Goal: Communication & Community: Answer question/provide support

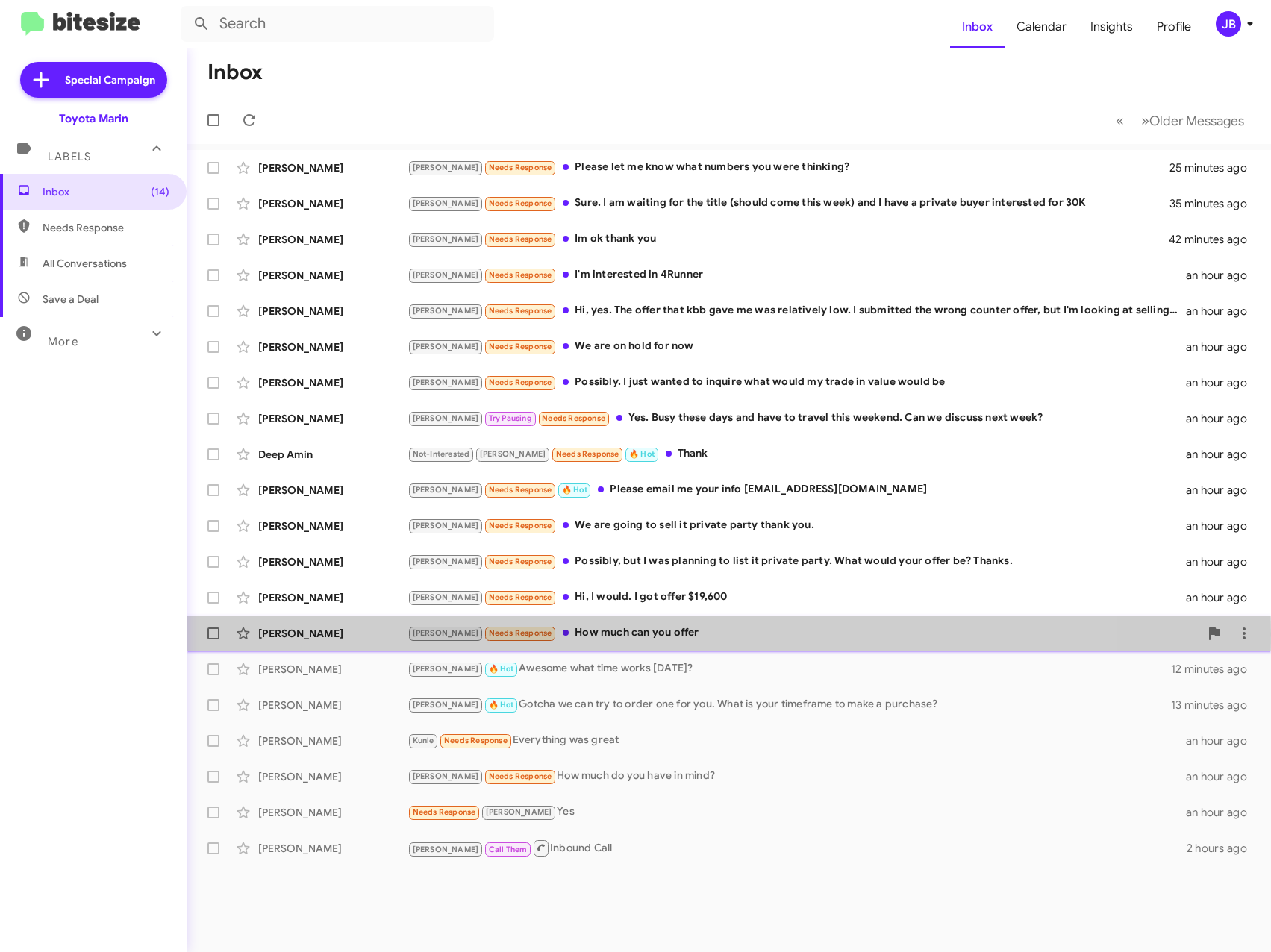
click at [341, 633] on div "[PERSON_NAME]" at bounding box center [332, 633] width 149 height 14
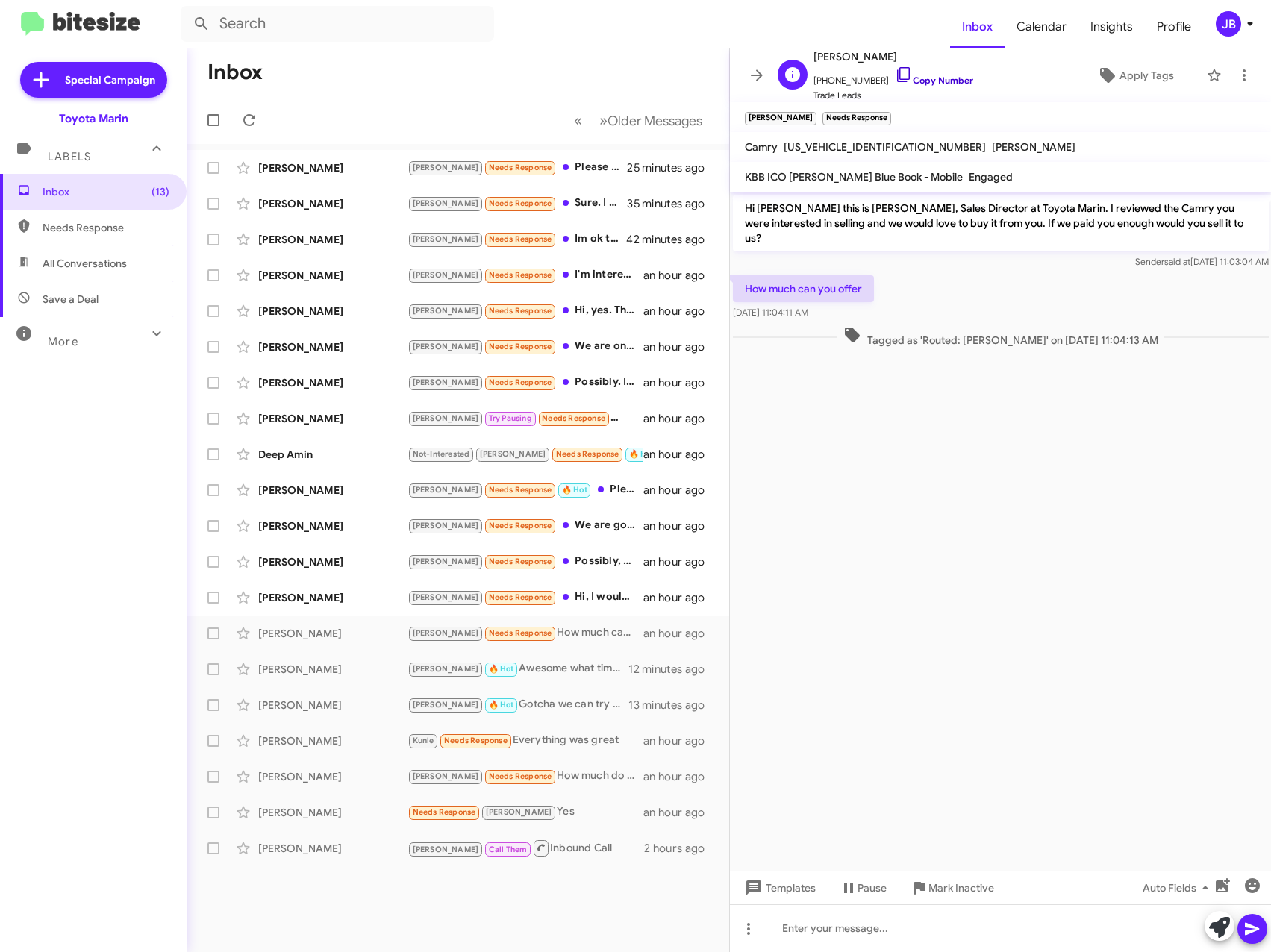
click at [895, 74] on icon at bounding box center [904, 74] width 18 height 18
click at [360, 596] on div "[PERSON_NAME]" at bounding box center [332, 597] width 149 height 14
click at [897, 68] on icon at bounding box center [903, 74] width 13 height 14
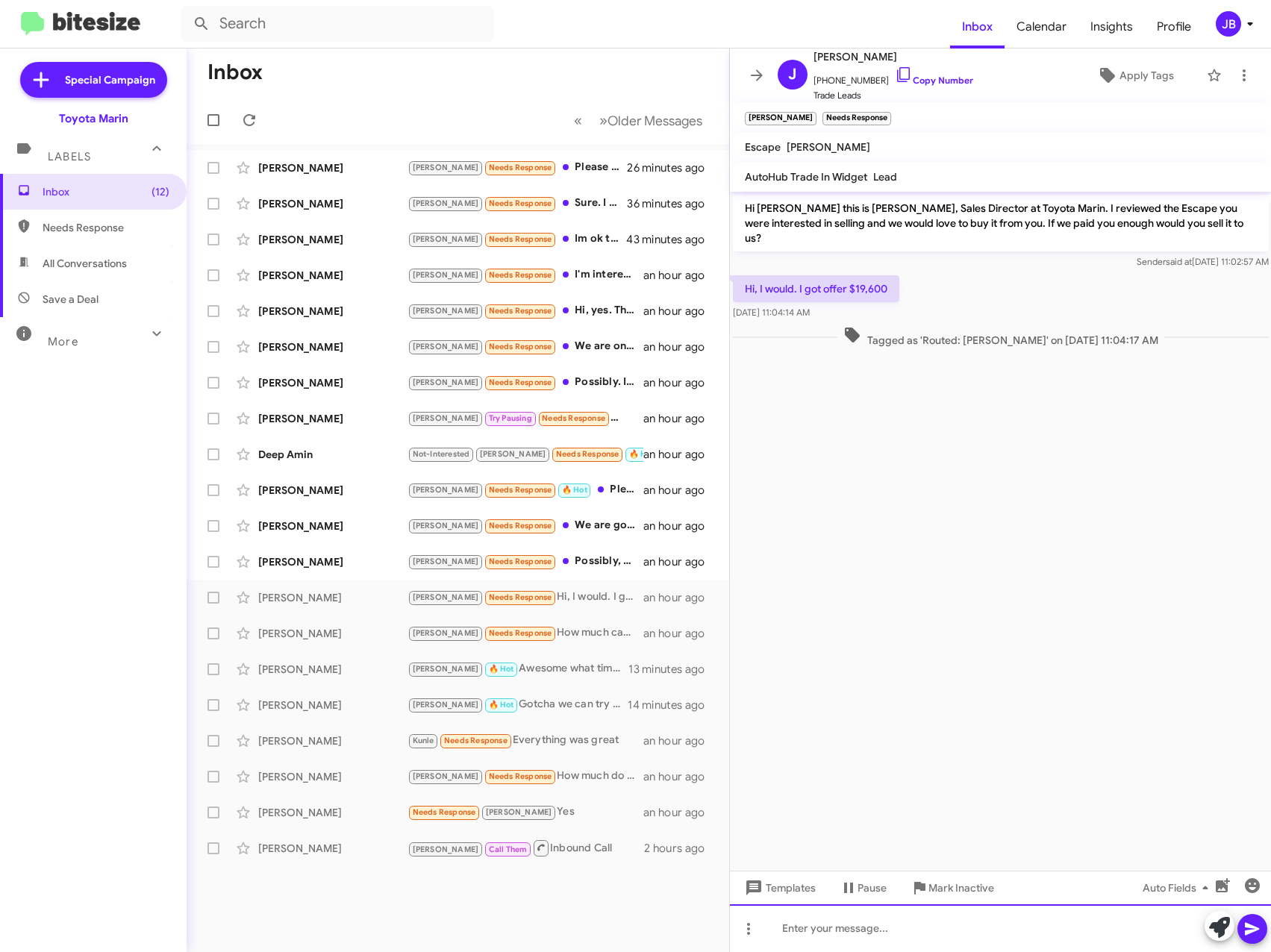
click at [832, 928] on div at bounding box center [1001, 928] width 542 height 48
click at [808, 924] on div at bounding box center [1001, 928] width 542 height 48
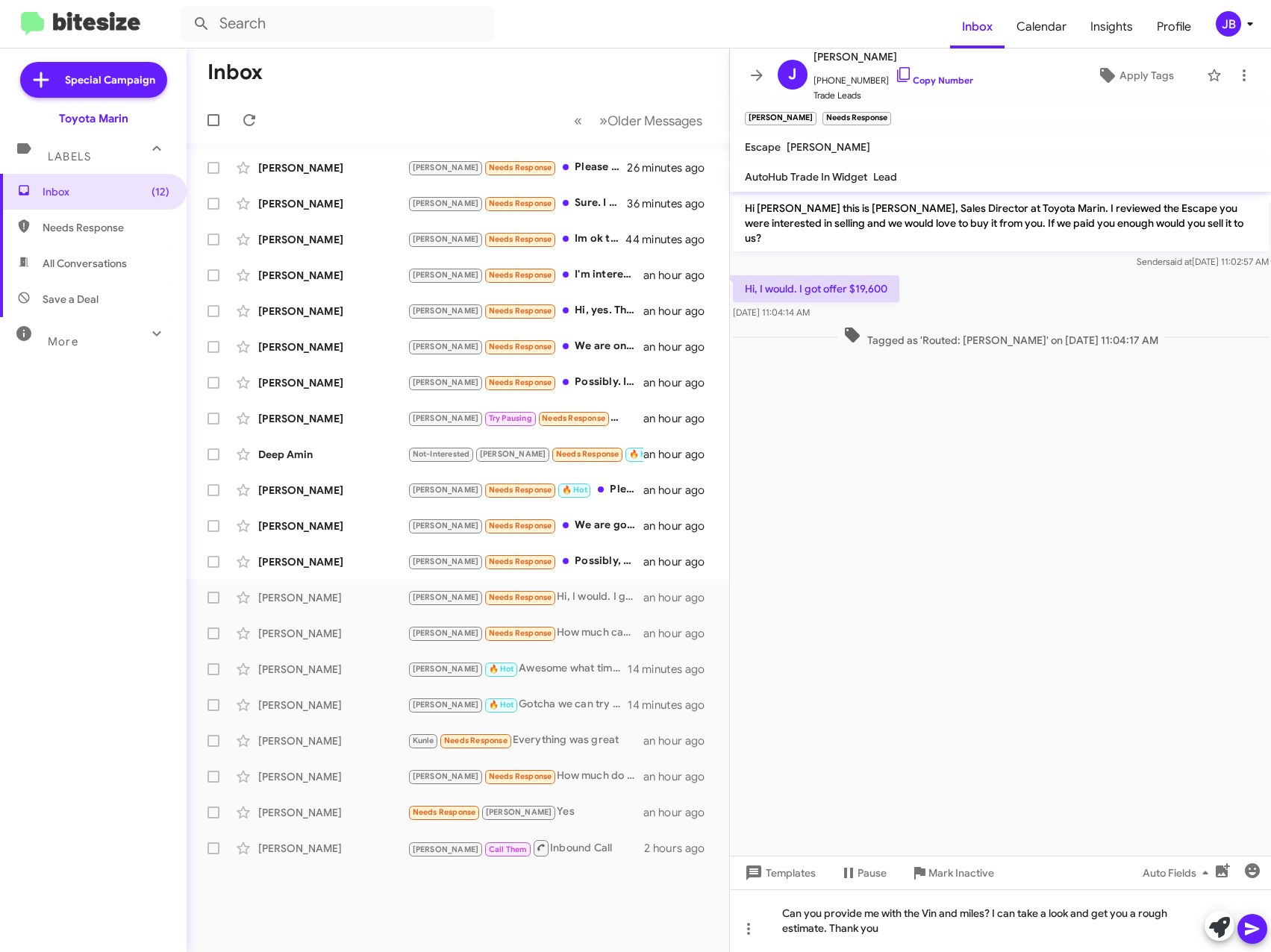
click at [1250, 923] on icon at bounding box center [1252, 929] width 18 height 18
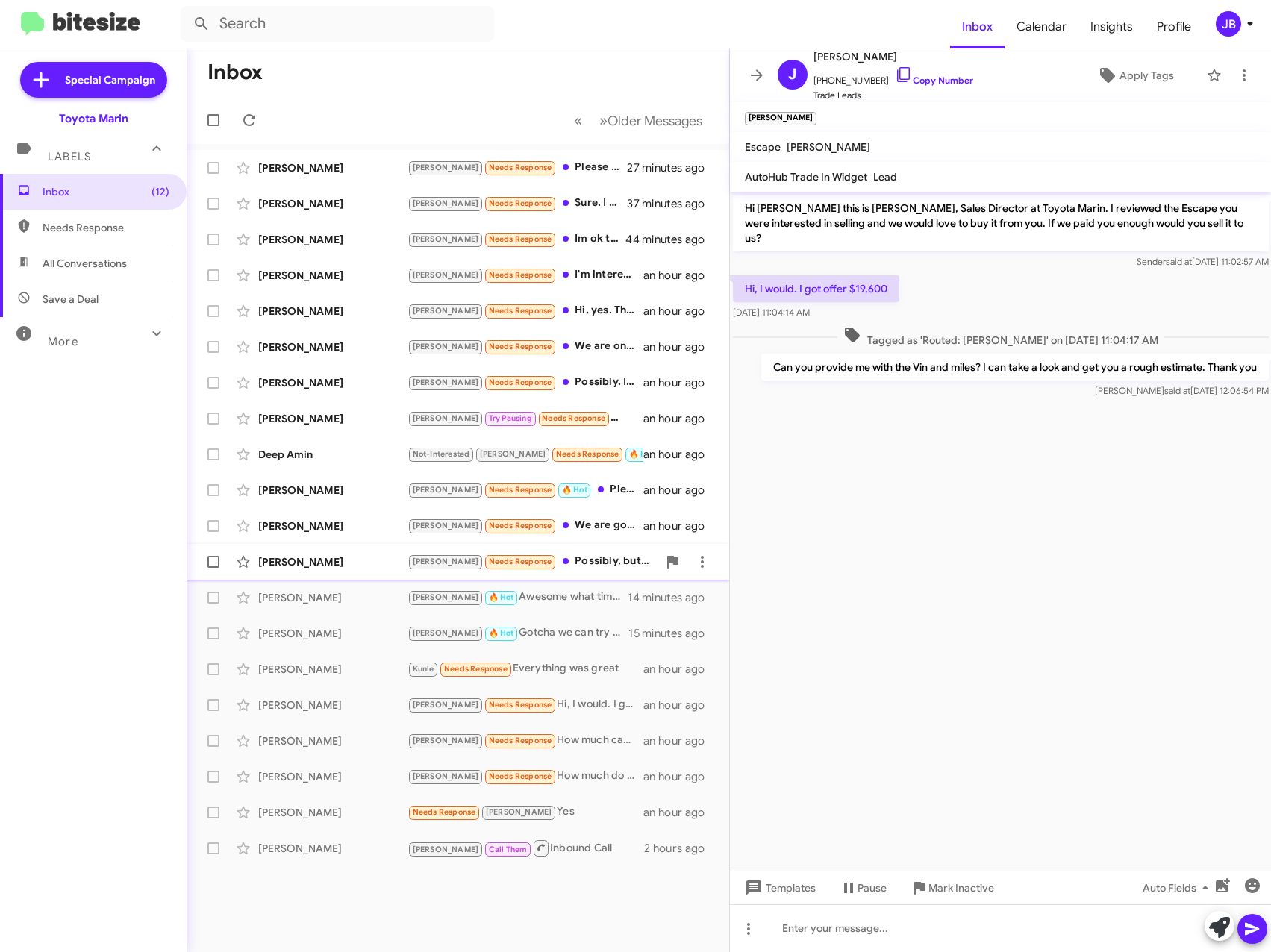
click at [321, 554] on div "[PERSON_NAME]" at bounding box center [332, 562] width 149 height 14
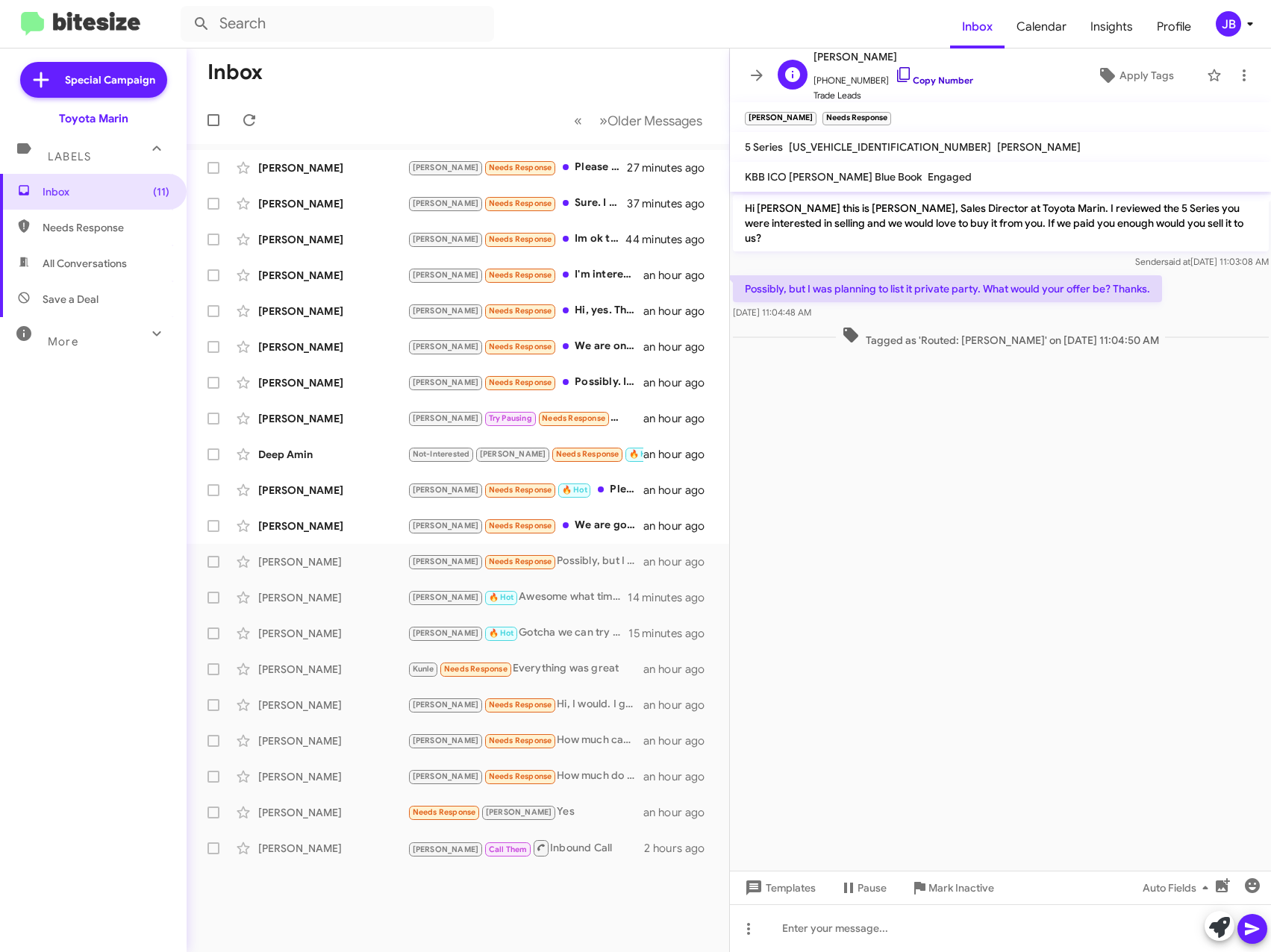
click at [895, 74] on icon at bounding box center [904, 74] width 18 height 18
click at [305, 518] on div "[PERSON_NAME] [PERSON_NAME] Needs Response We are going to sell it private part…" at bounding box center [457, 525] width 518 height 30
click at [1206, 912] on div at bounding box center [1235, 928] width 63 height 33
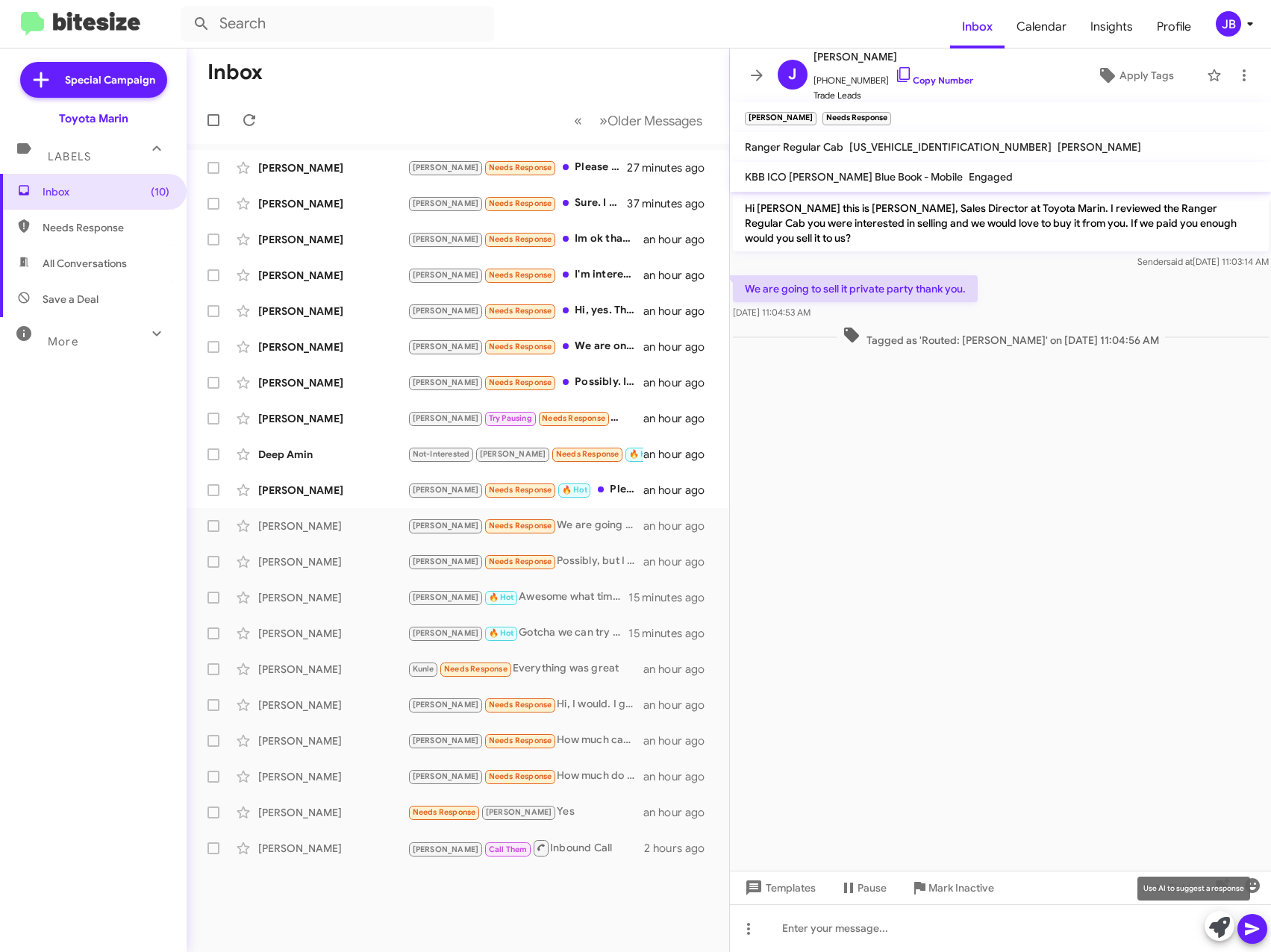
click at [1220, 929] on icon at bounding box center [1218, 927] width 21 height 21
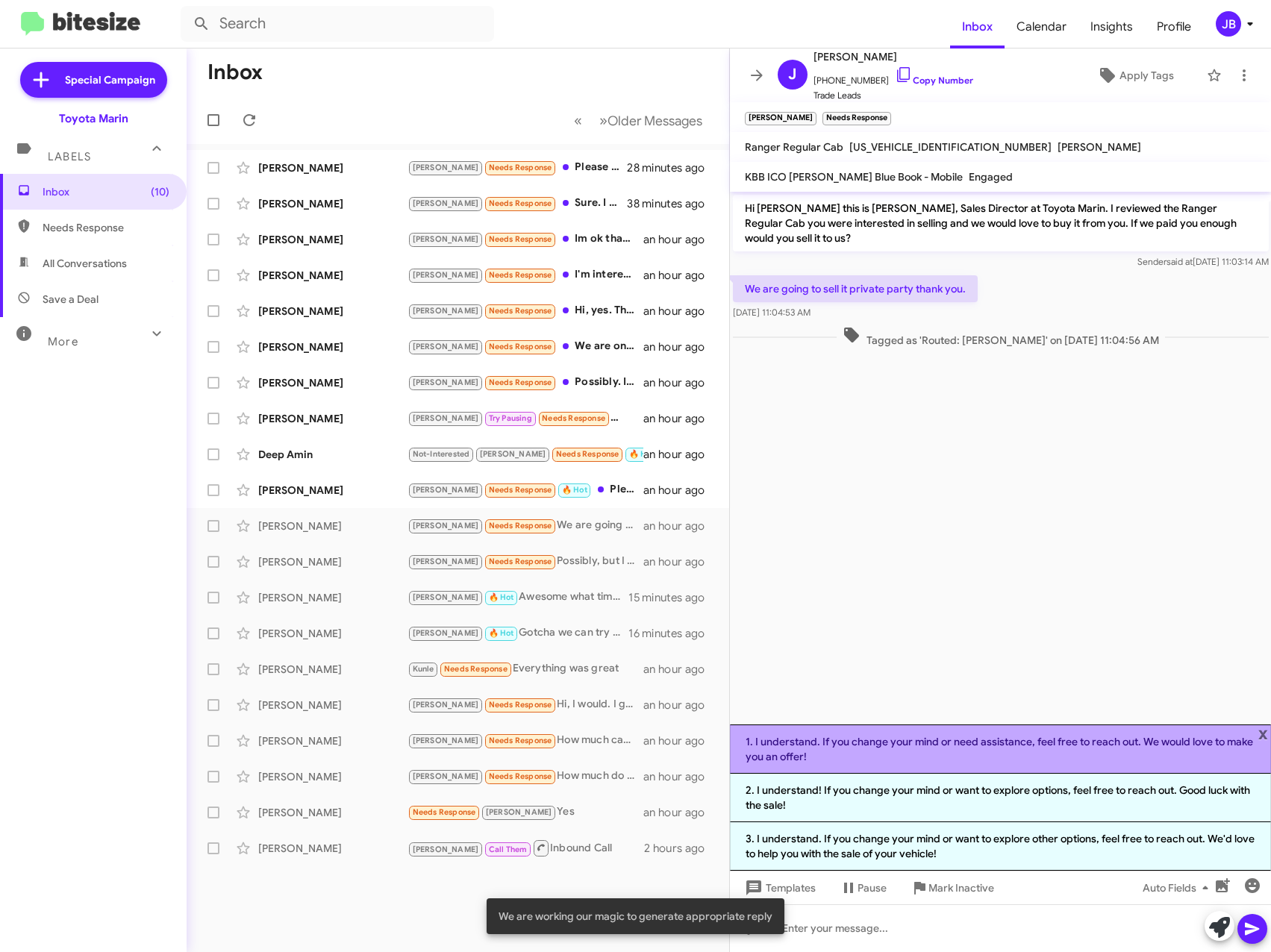
click at [925, 744] on li "1. I understand. If you change your mind or need assistance, feel free to reach…" at bounding box center [1001, 749] width 542 height 49
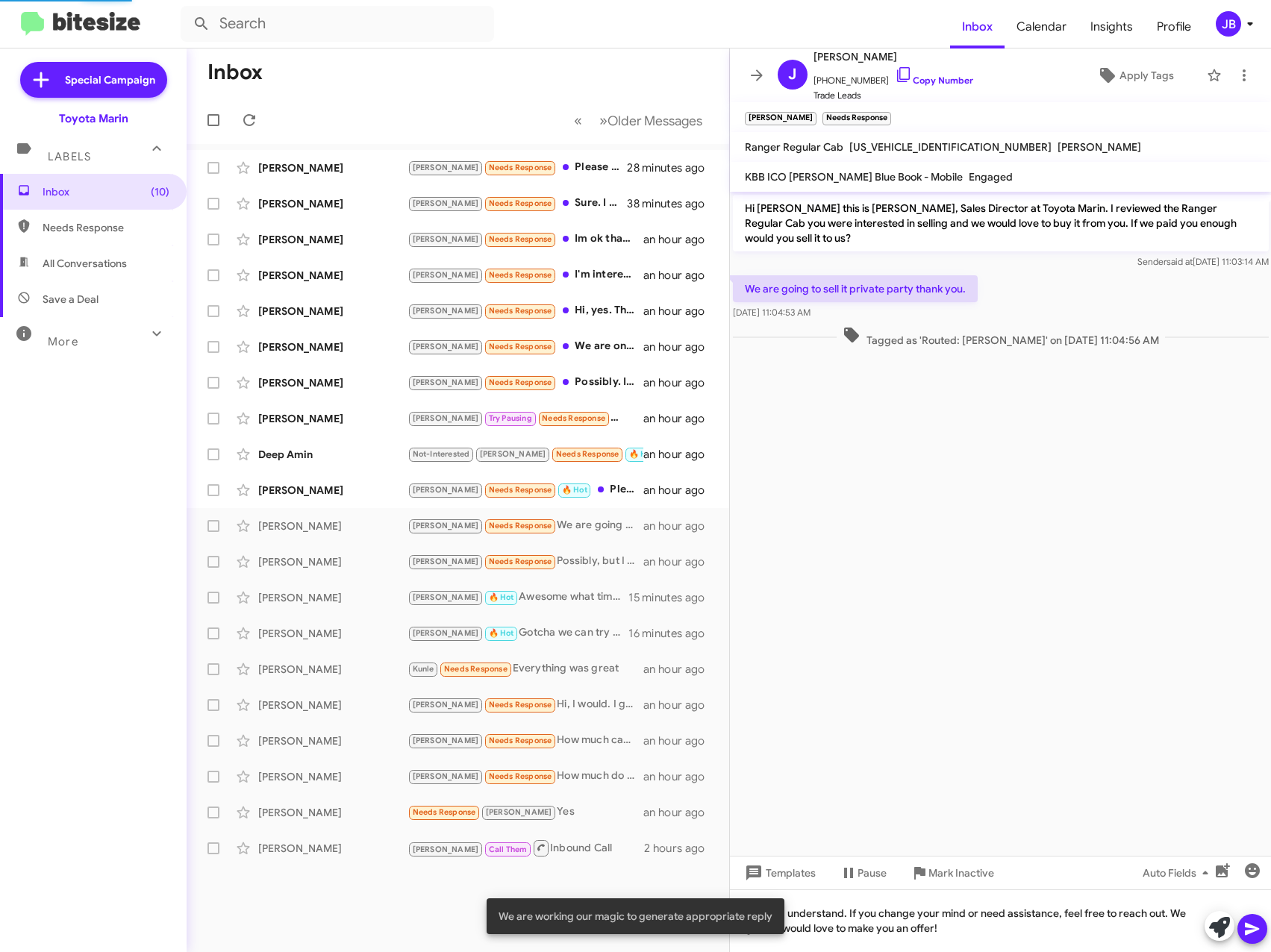
click at [1259, 927] on icon at bounding box center [1252, 929] width 18 height 18
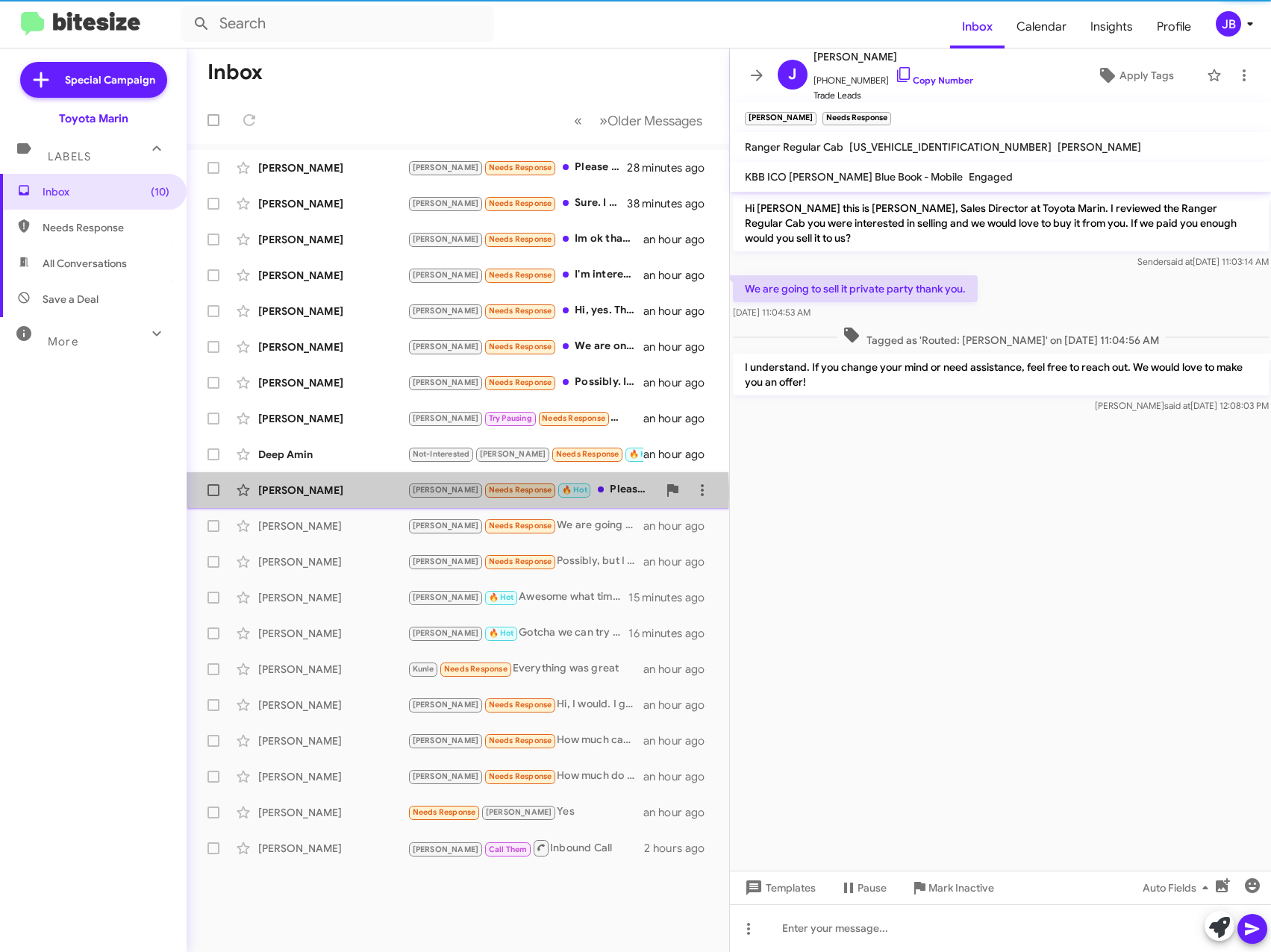
click at [340, 495] on div "[PERSON_NAME]" at bounding box center [332, 490] width 149 height 14
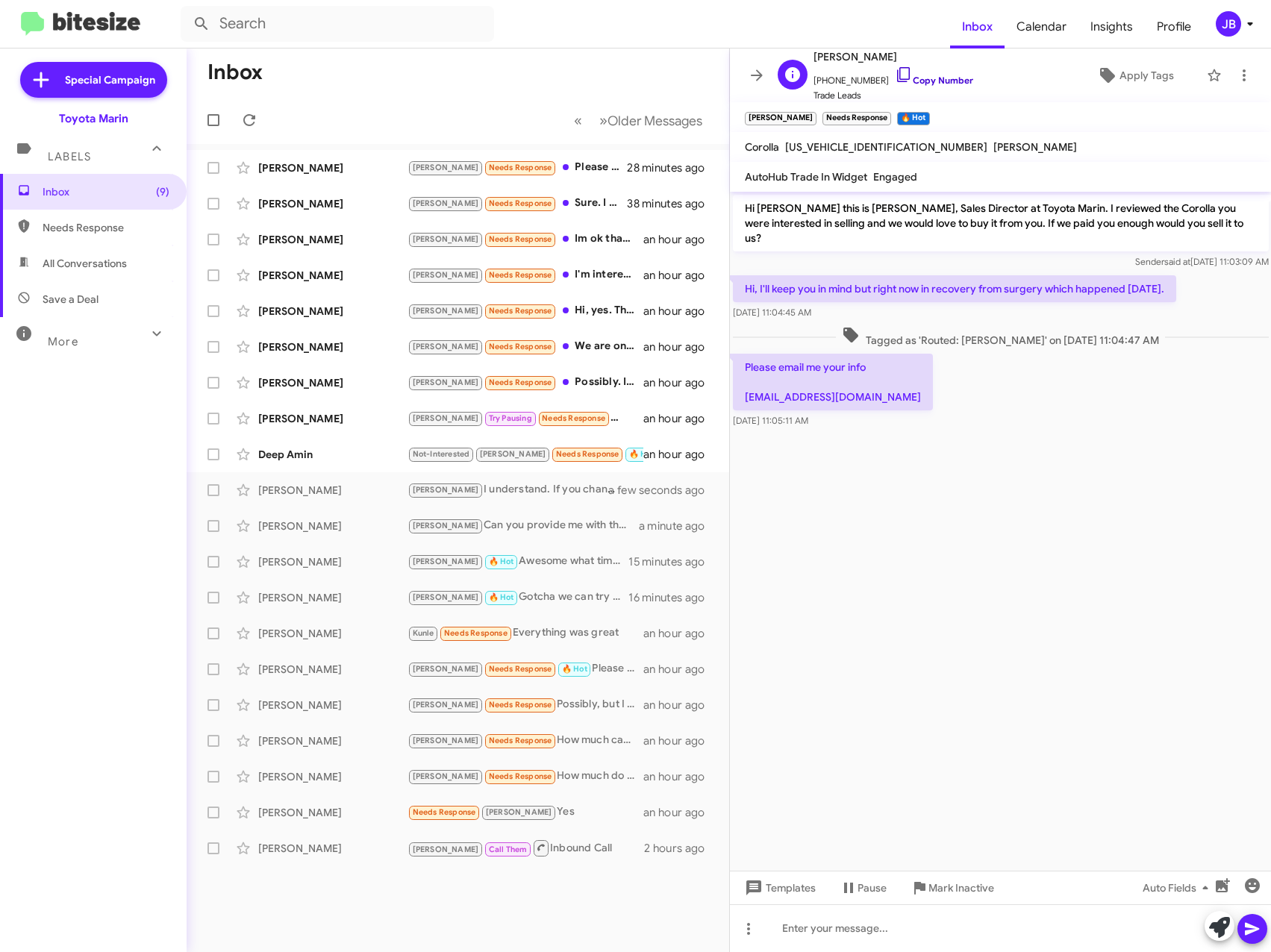
click at [895, 72] on icon at bounding box center [904, 74] width 18 height 18
click at [1212, 924] on icon at bounding box center [1218, 927] width 21 height 21
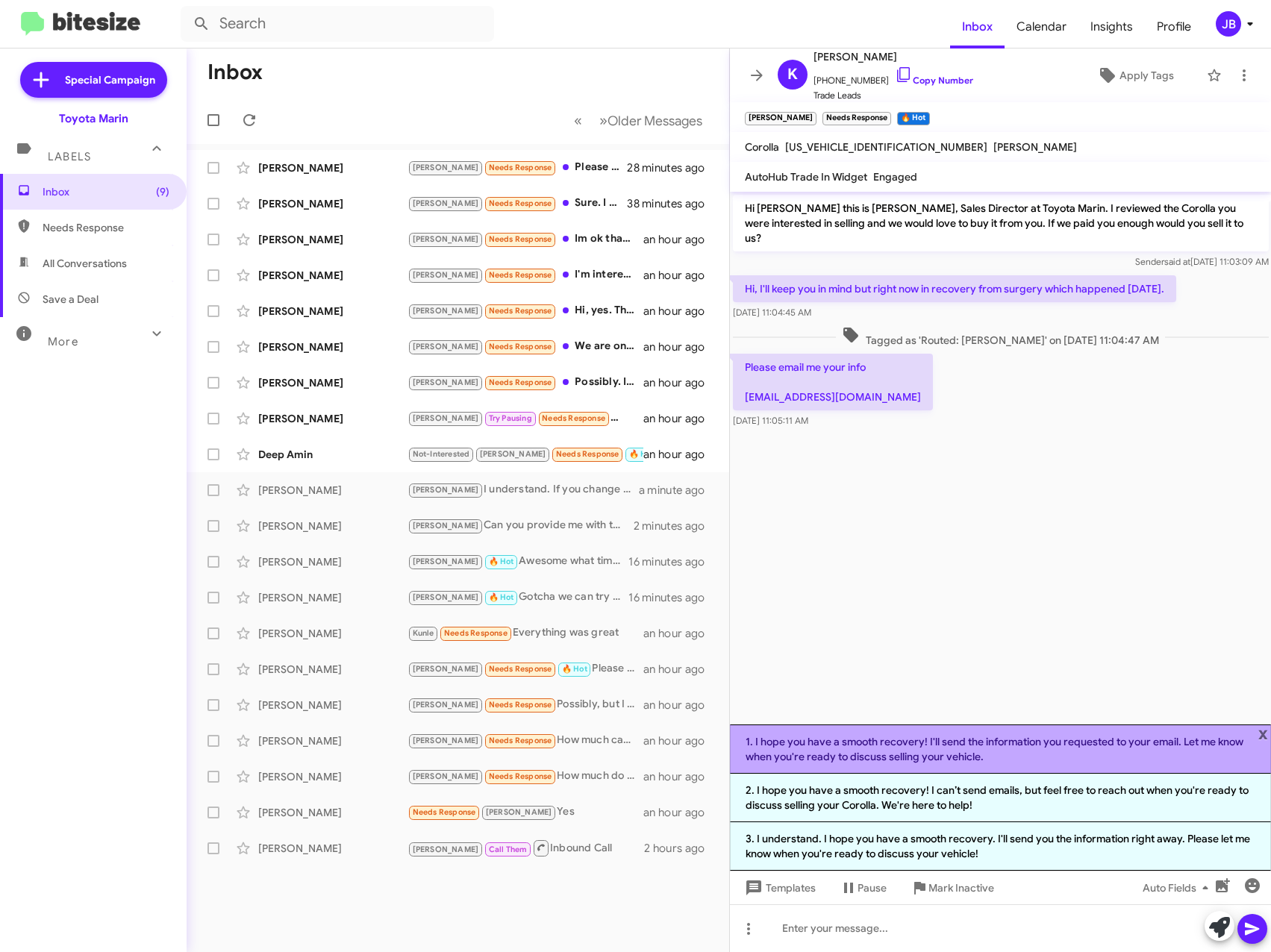
click at [1049, 749] on li "1. I hope you have a smooth recovery! I'll send the information you requested t…" at bounding box center [1001, 749] width 542 height 49
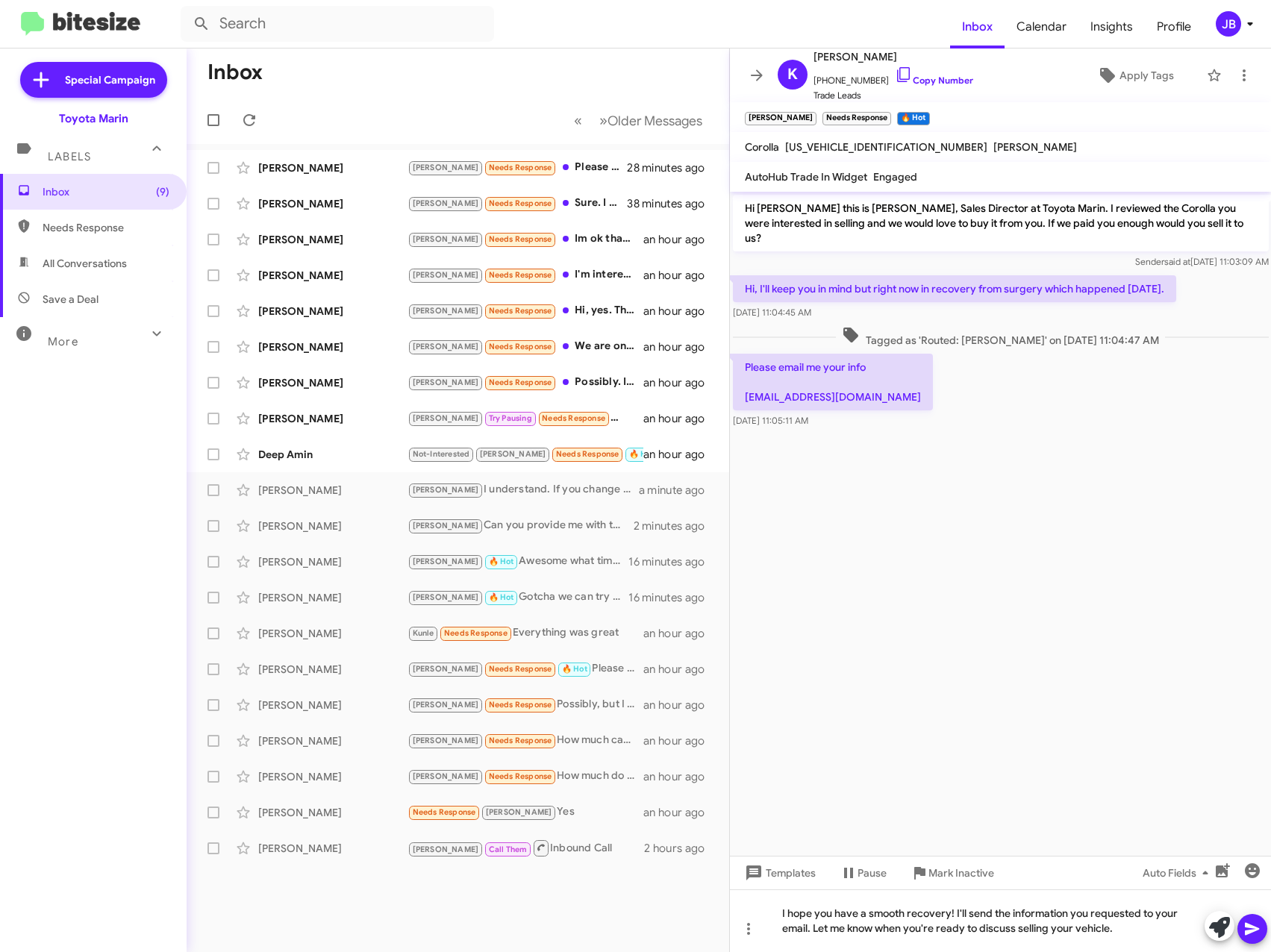
click at [1261, 938] on button at bounding box center [1252, 928] width 30 height 30
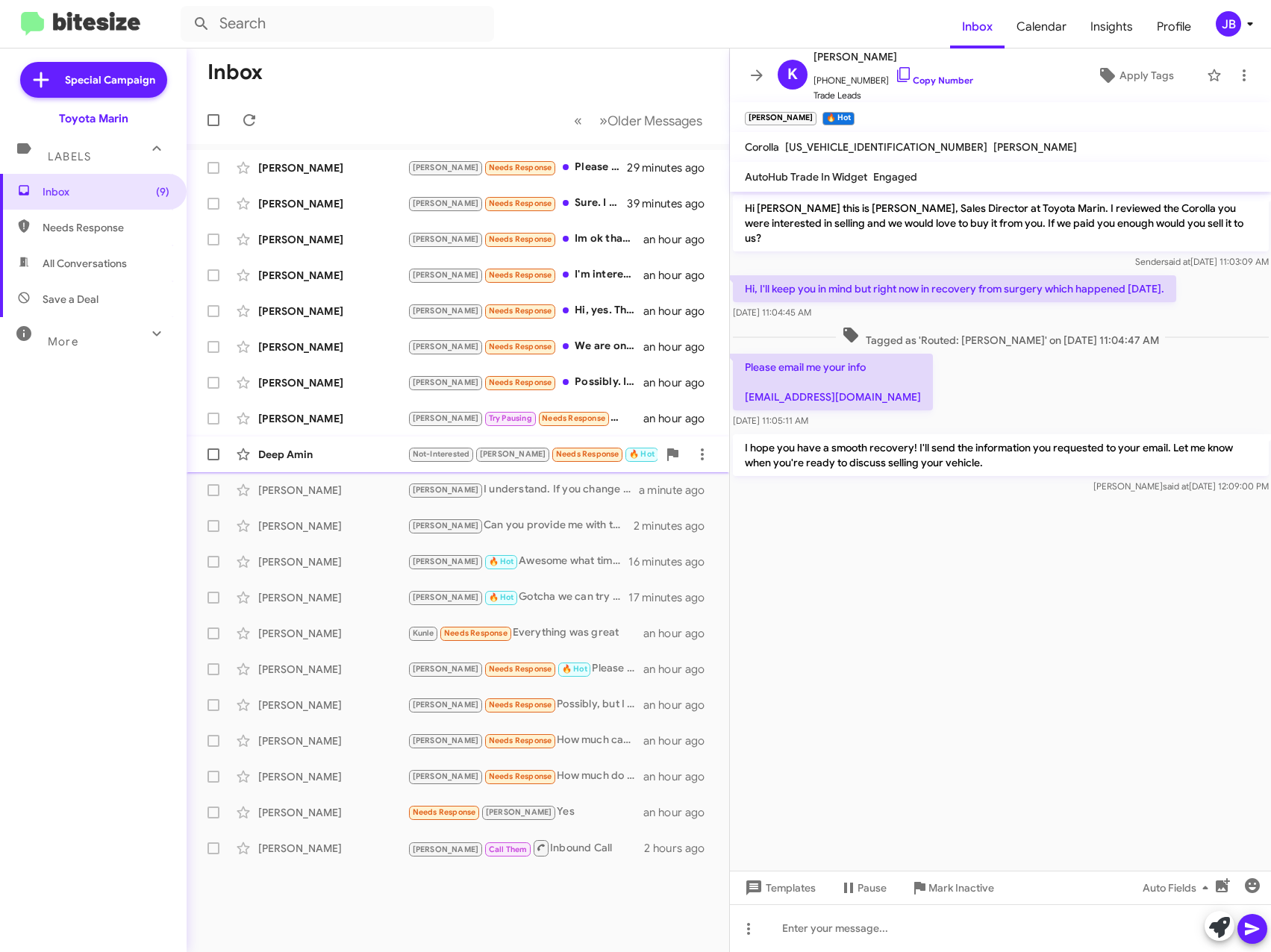
click at [281, 448] on div "Deep Amin" at bounding box center [332, 454] width 149 height 14
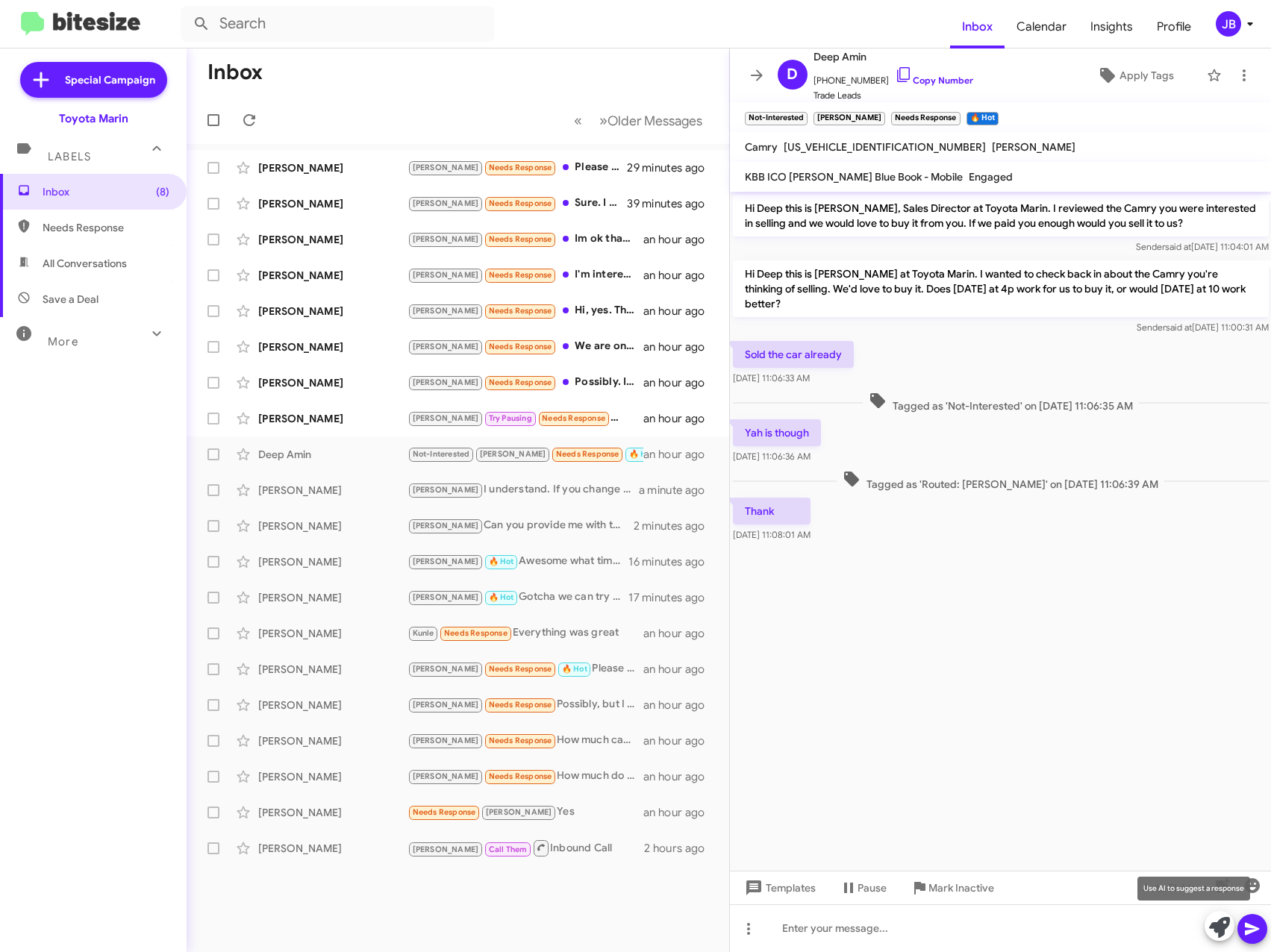
click at [1224, 930] on icon at bounding box center [1218, 927] width 21 height 21
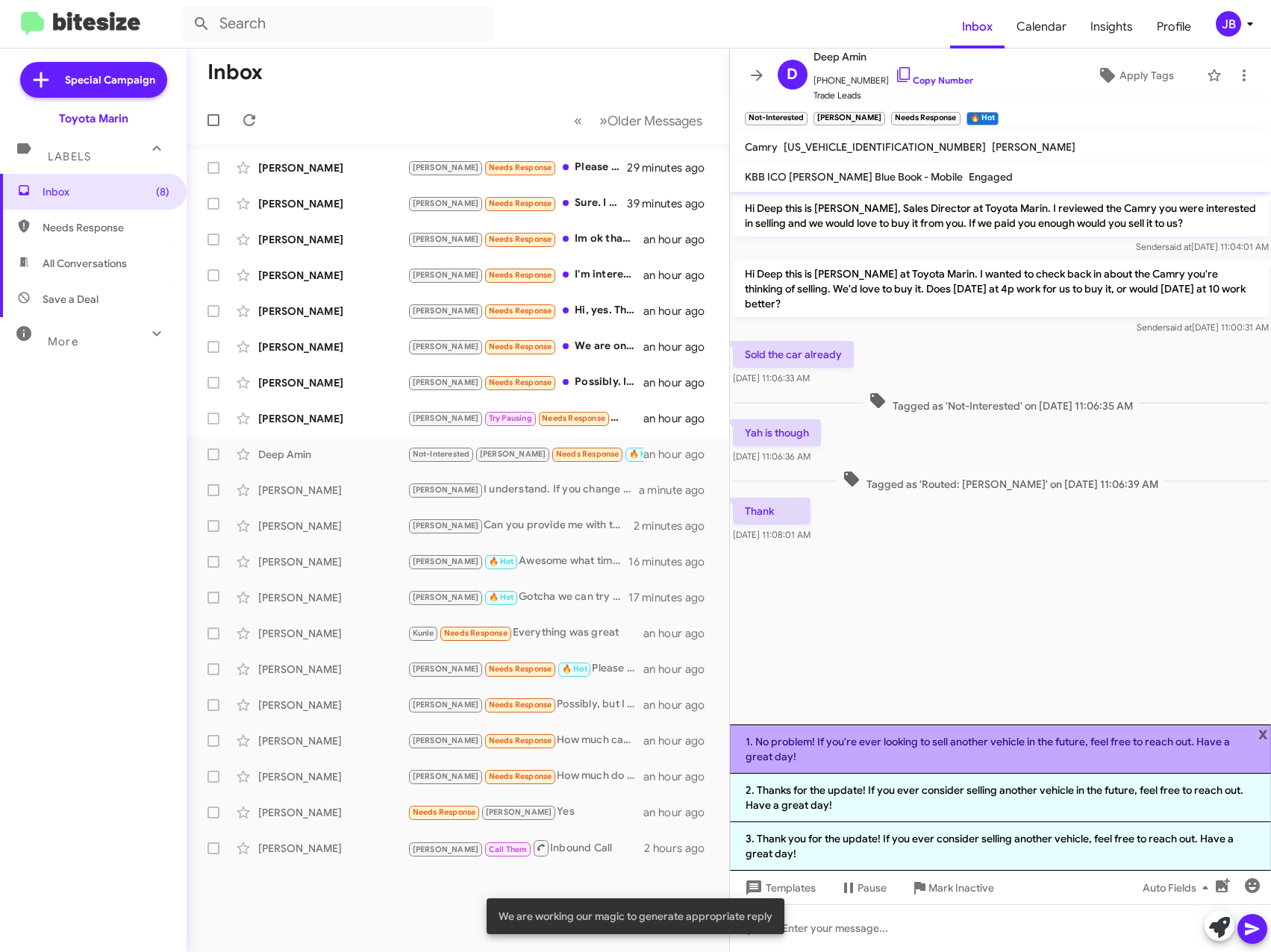
click at [973, 747] on li "1. No problem! If you're ever looking to sell another vehicle in the future, fe…" at bounding box center [1001, 749] width 542 height 49
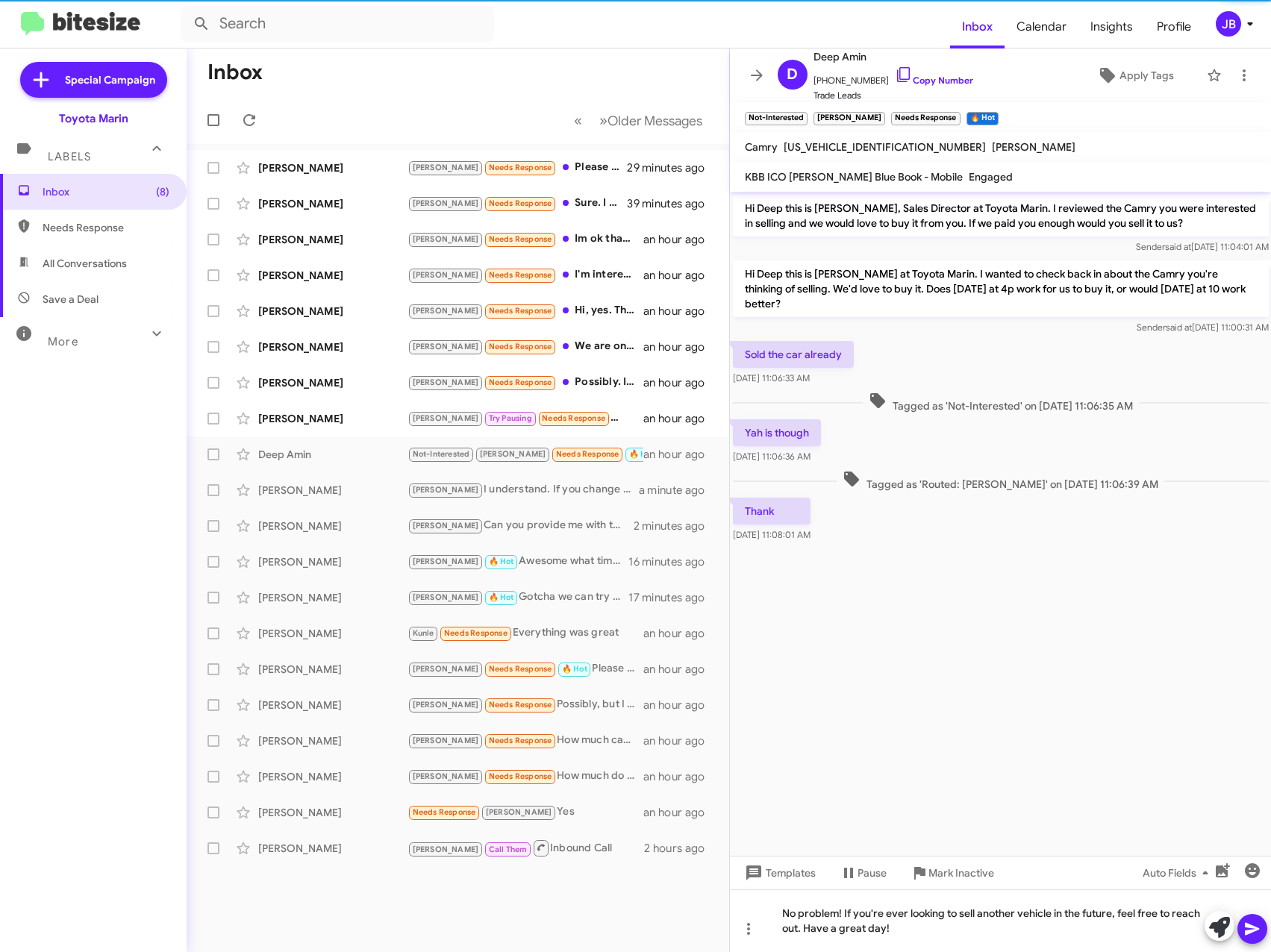
click at [1255, 927] on icon at bounding box center [1252, 929] width 14 height 13
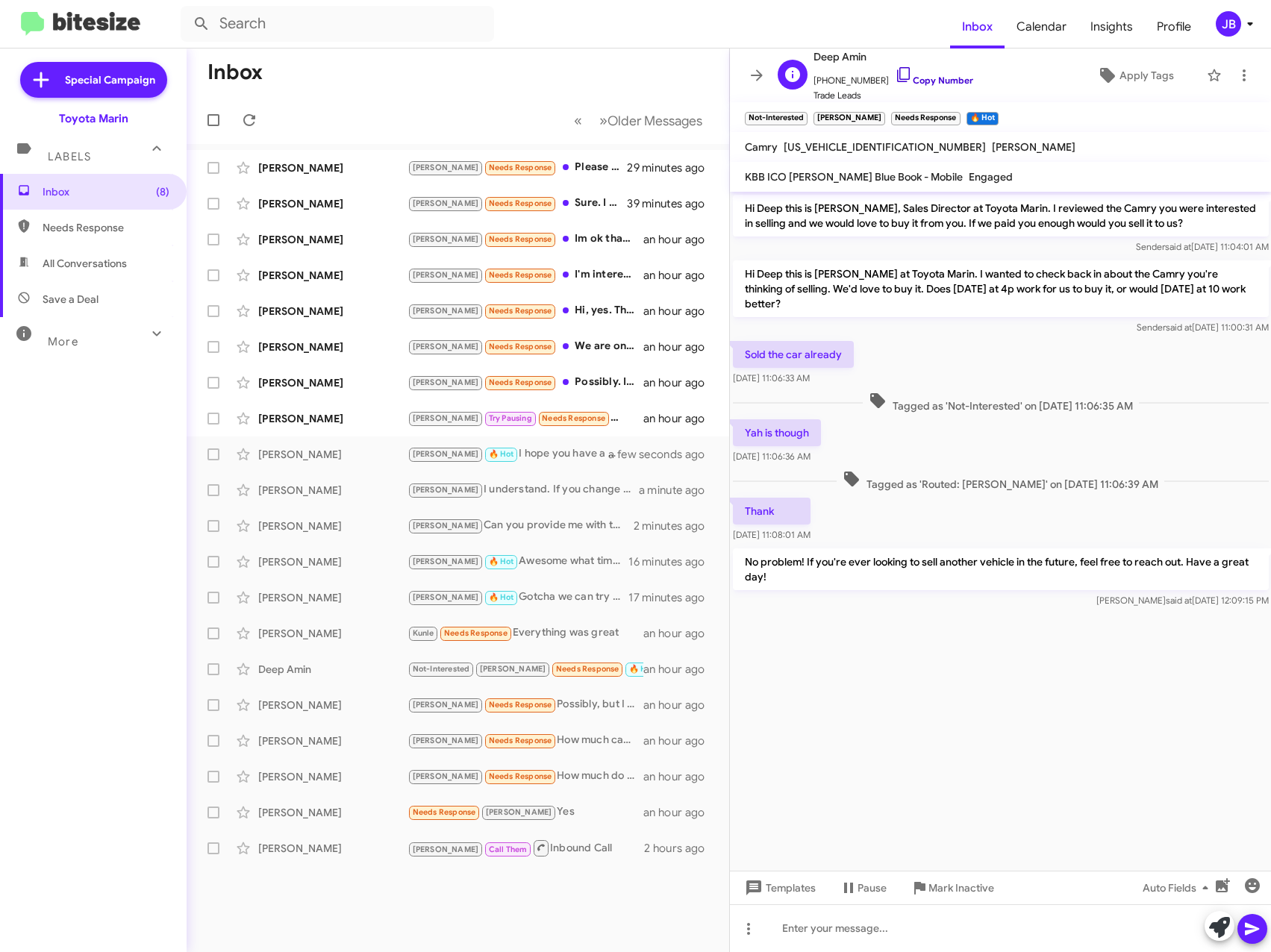
click at [897, 73] on icon at bounding box center [903, 74] width 13 height 14
click at [358, 408] on div "[PERSON_NAME] [PERSON_NAME] Pausing Needs Response Yes. Busy these days and hav…" at bounding box center [457, 418] width 518 height 30
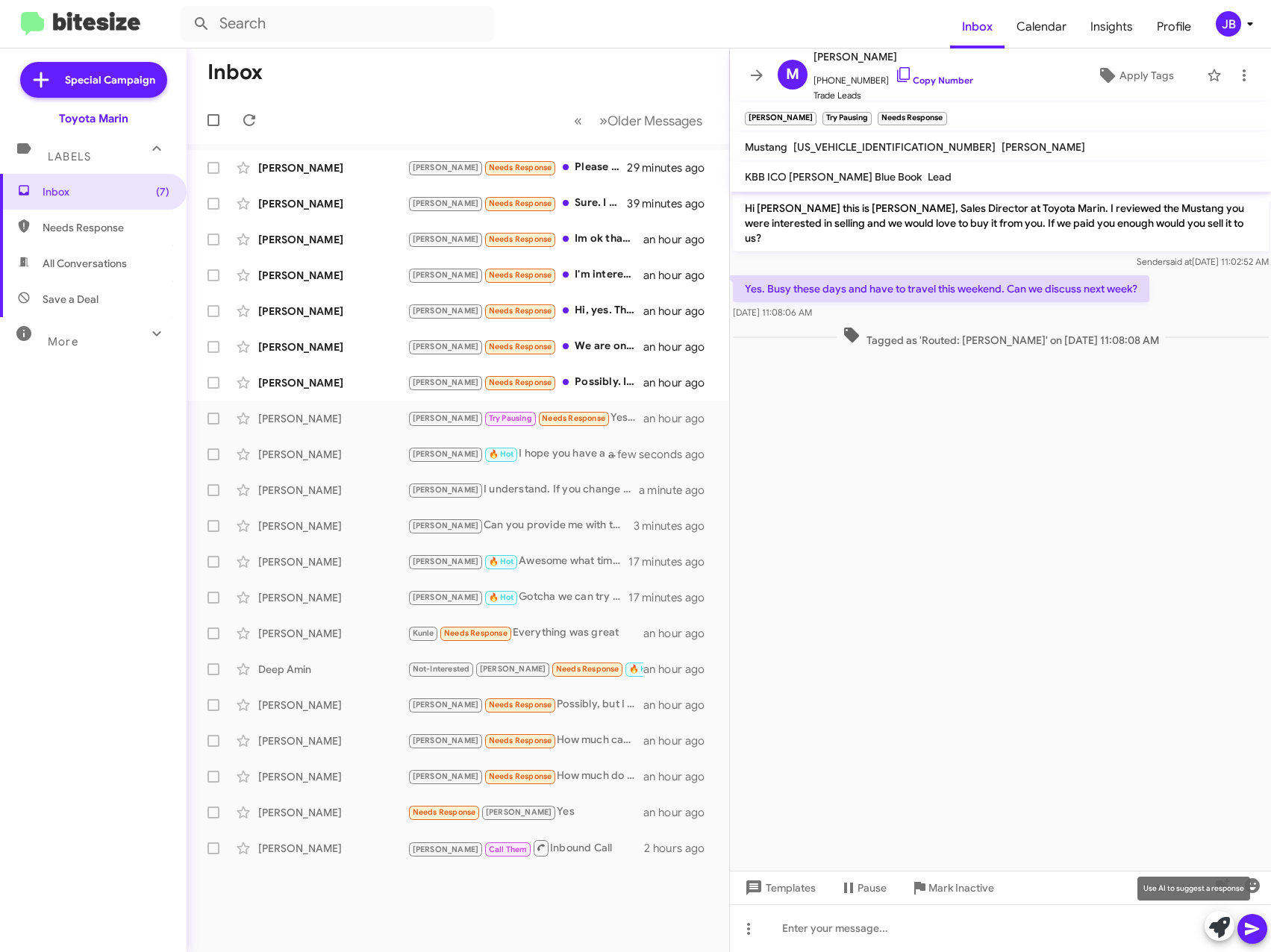
click at [1218, 934] on icon at bounding box center [1218, 927] width 21 height 21
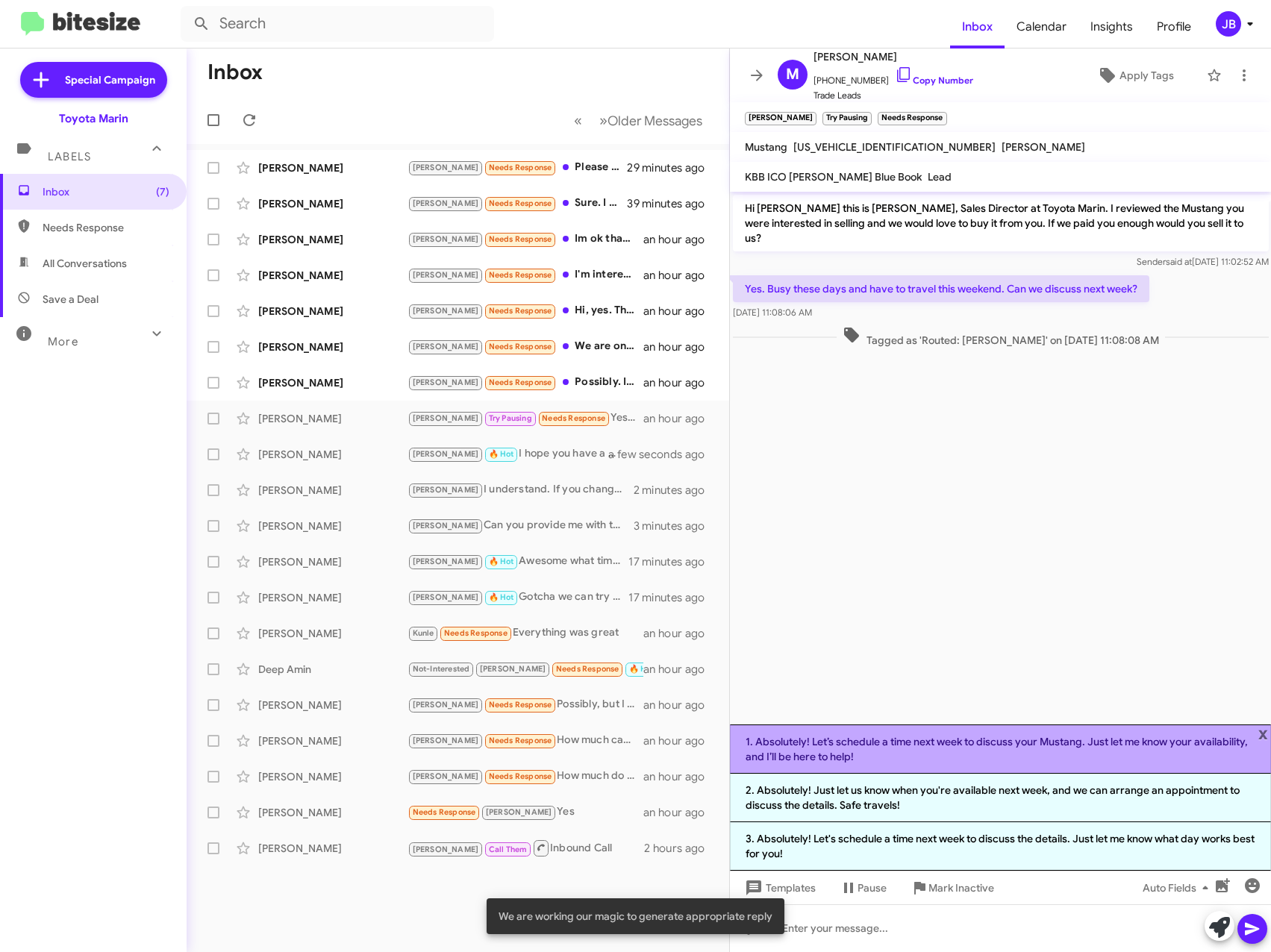
click at [1027, 739] on li "1. Absolutely! Let’s schedule a time next week to discuss your Mustang. Just le…" at bounding box center [1001, 749] width 542 height 49
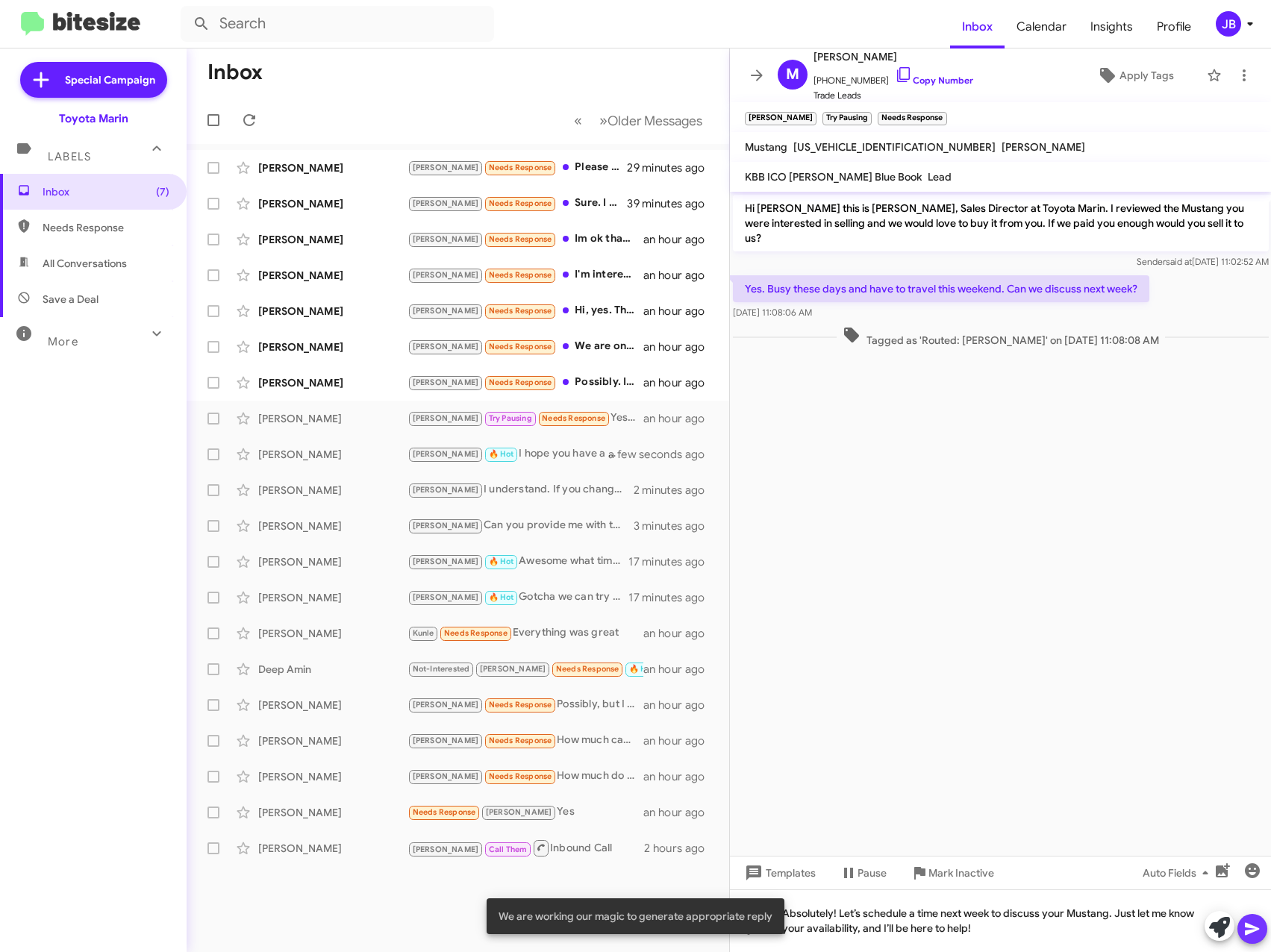
drag, startPoint x: 1246, startPoint y: 935, endPoint x: 1201, endPoint y: 693, distance: 246.1
click at [1246, 933] on icon at bounding box center [1252, 929] width 14 height 13
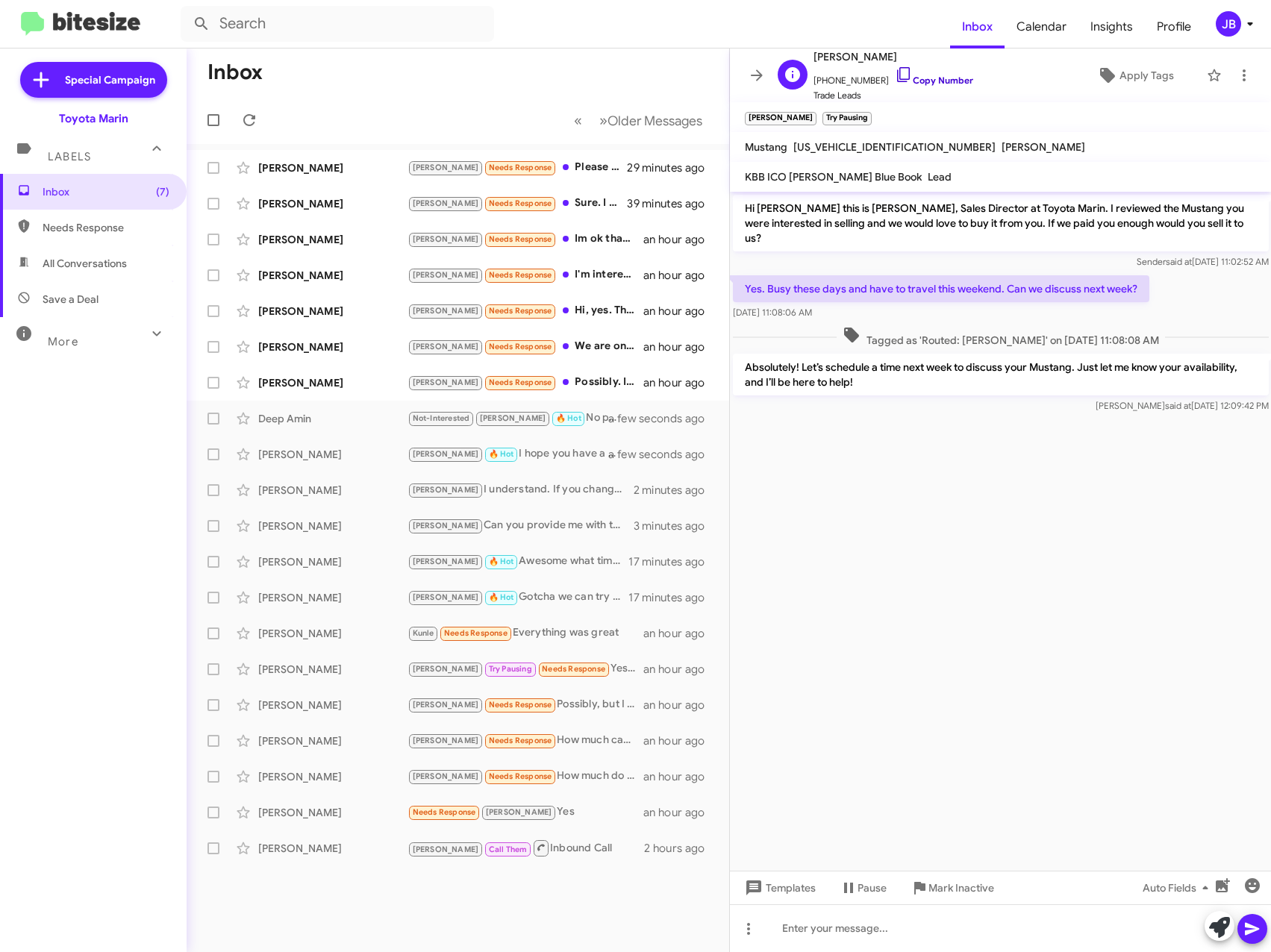
click at [897, 76] on icon at bounding box center [903, 74] width 13 height 14
click at [345, 376] on div "[PERSON_NAME]" at bounding box center [332, 382] width 149 height 14
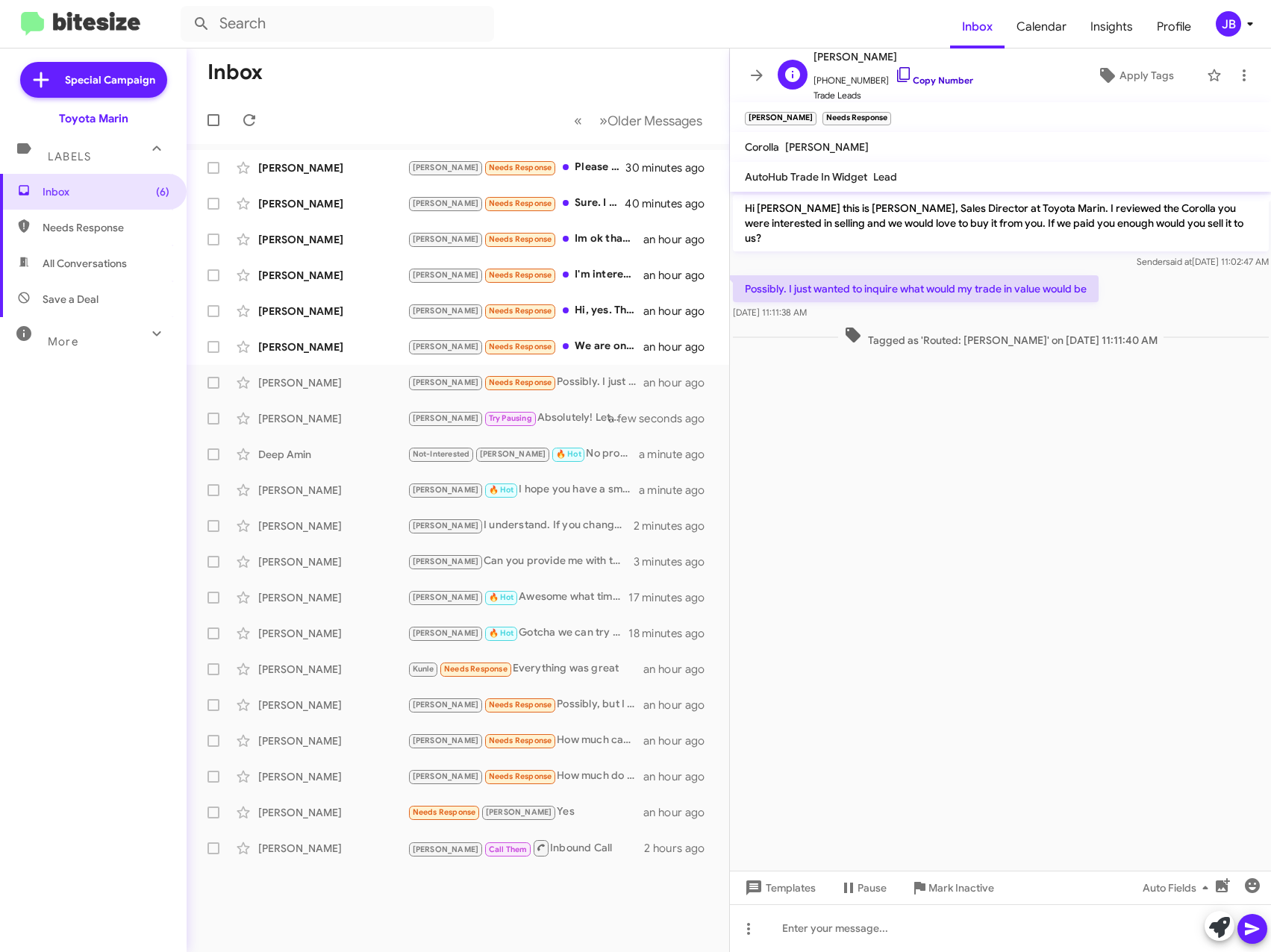
click at [895, 70] on icon at bounding box center [904, 74] width 18 height 18
click at [1222, 927] on icon at bounding box center [1218, 927] width 21 height 21
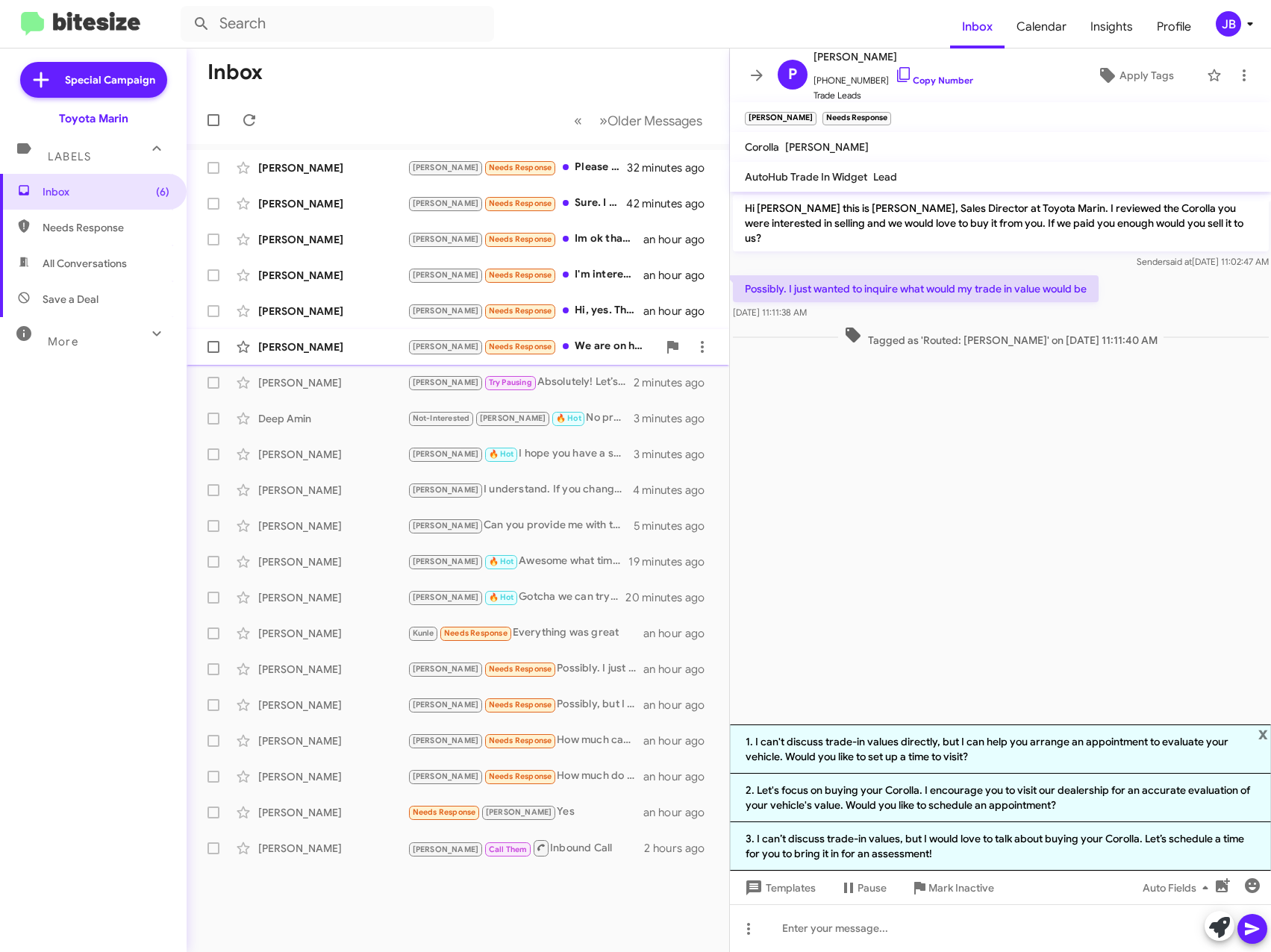
click at [347, 343] on div "[PERSON_NAME]" at bounding box center [332, 347] width 149 height 14
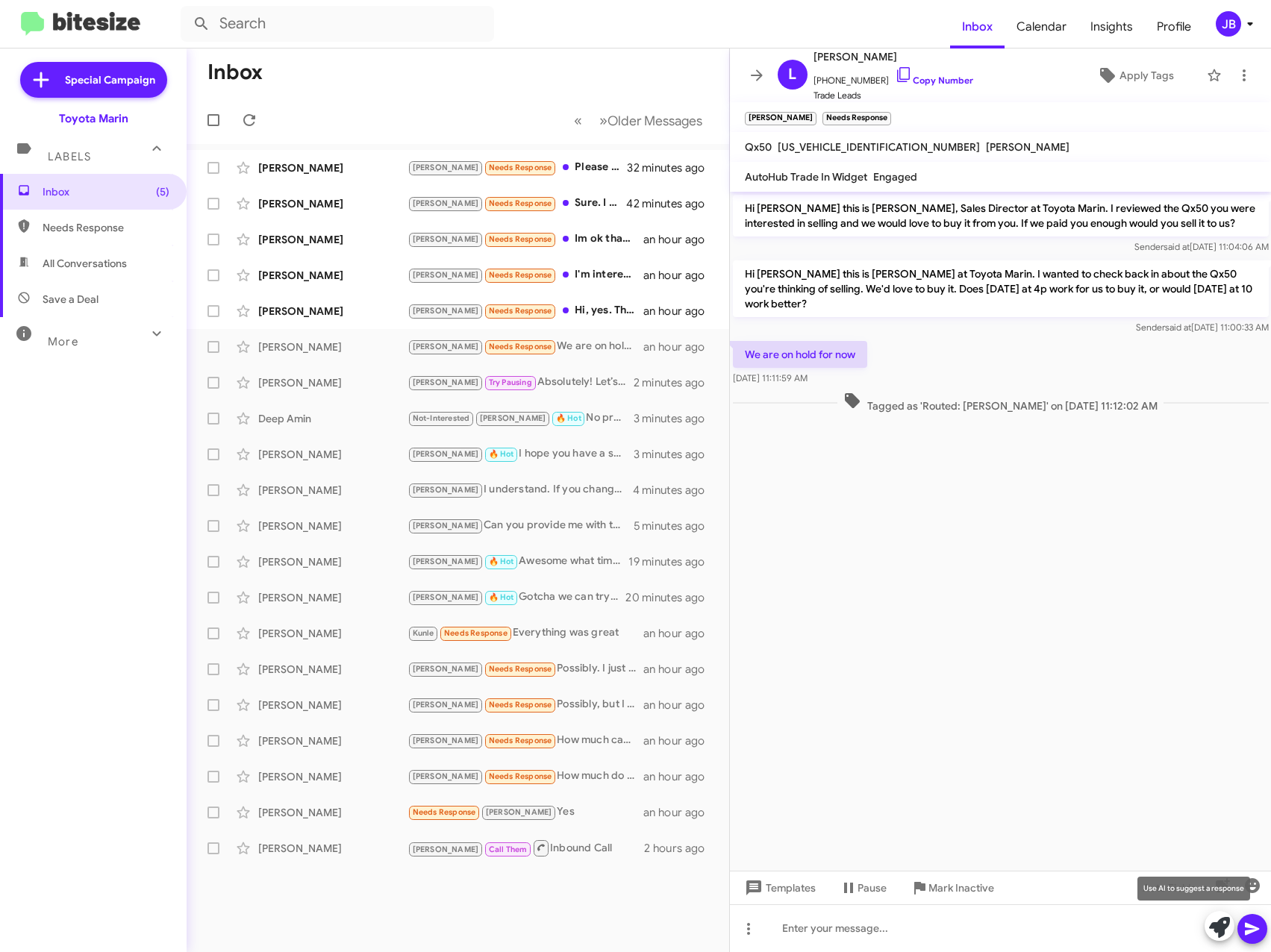
click at [1215, 921] on icon at bounding box center [1218, 927] width 21 height 21
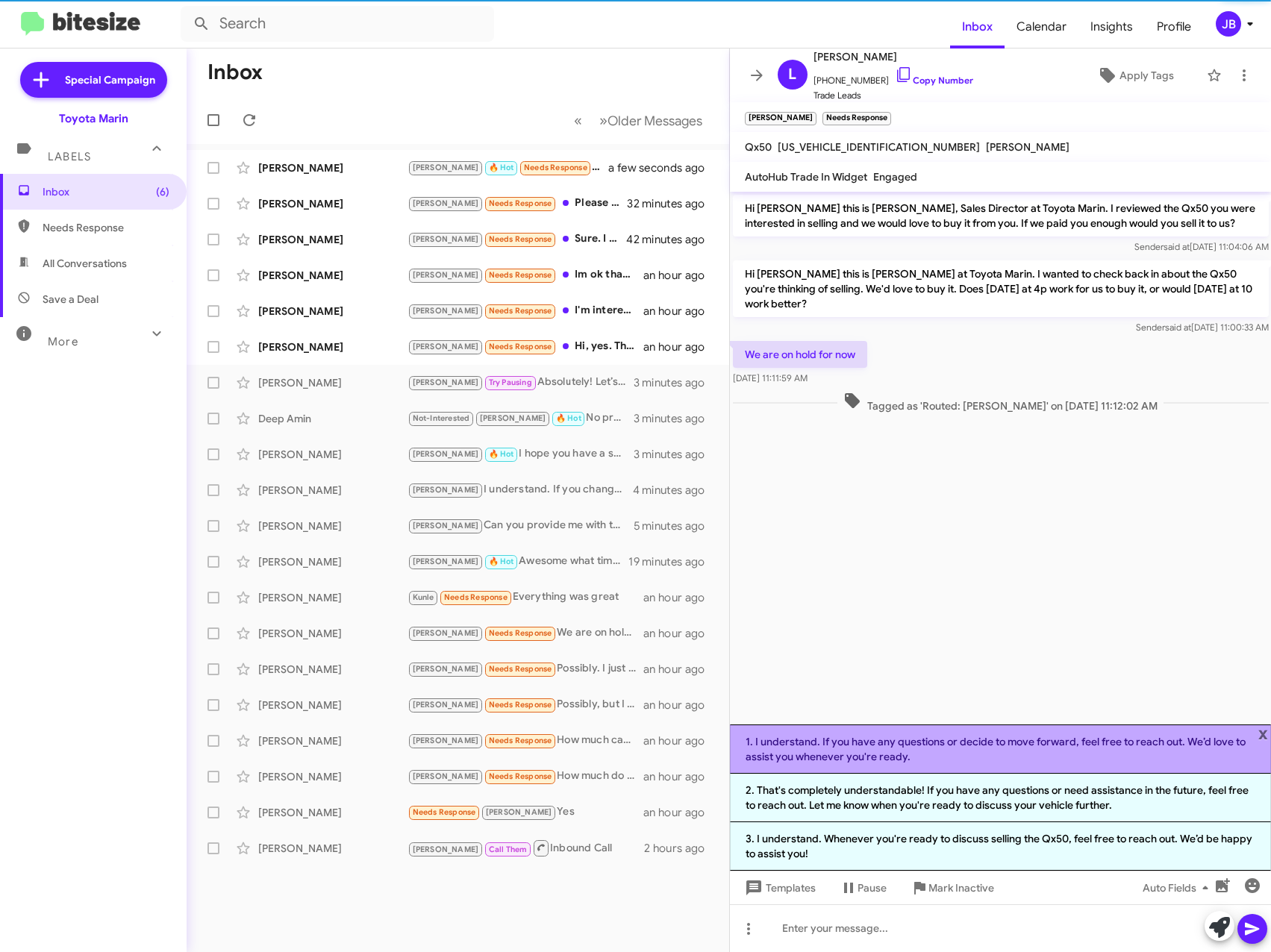
click at [997, 745] on li "1. I understand. If you have any questions or decide to move forward, feel free…" at bounding box center [1001, 749] width 542 height 49
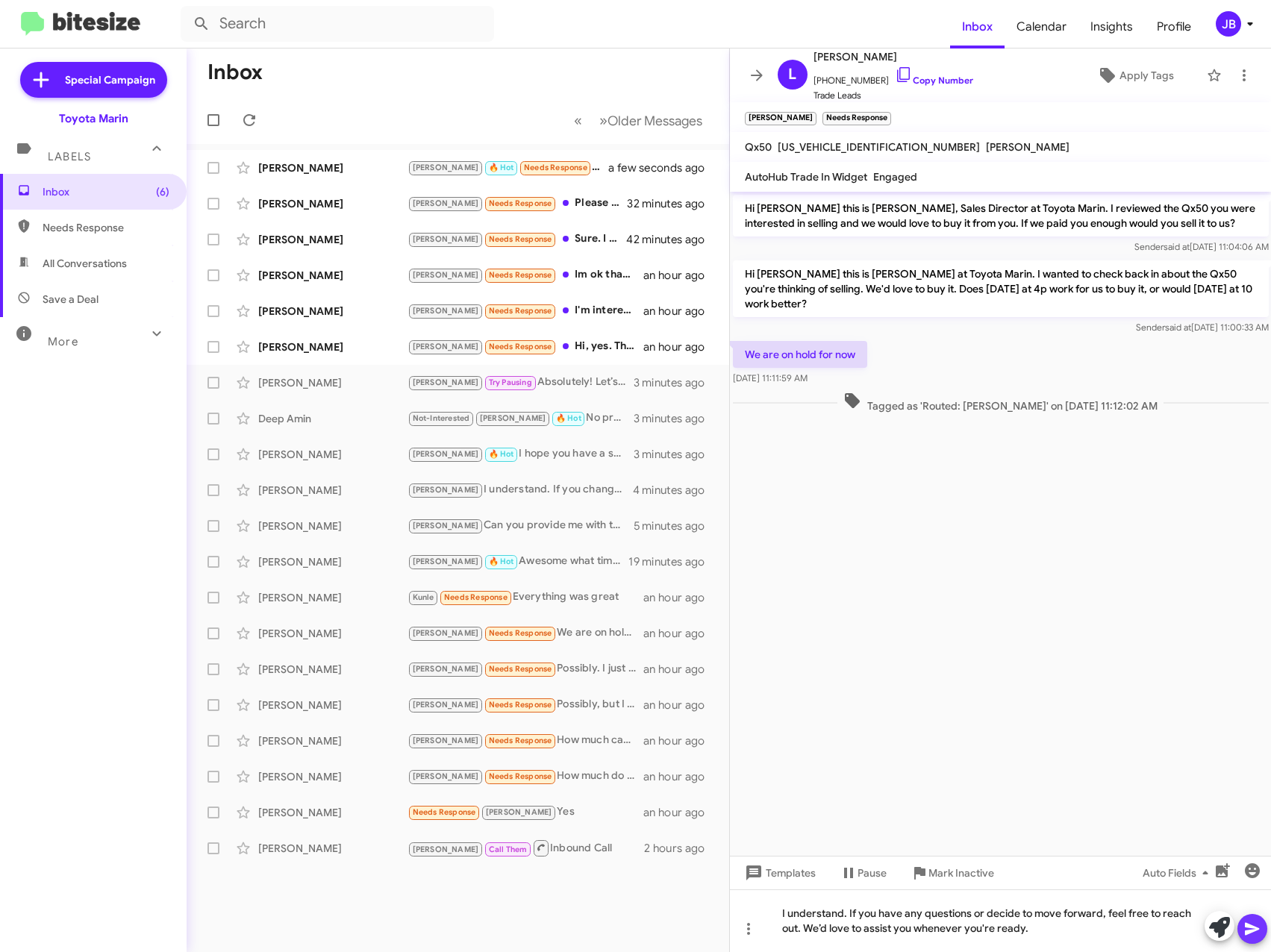
click at [1258, 932] on icon at bounding box center [1252, 929] width 18 height 18
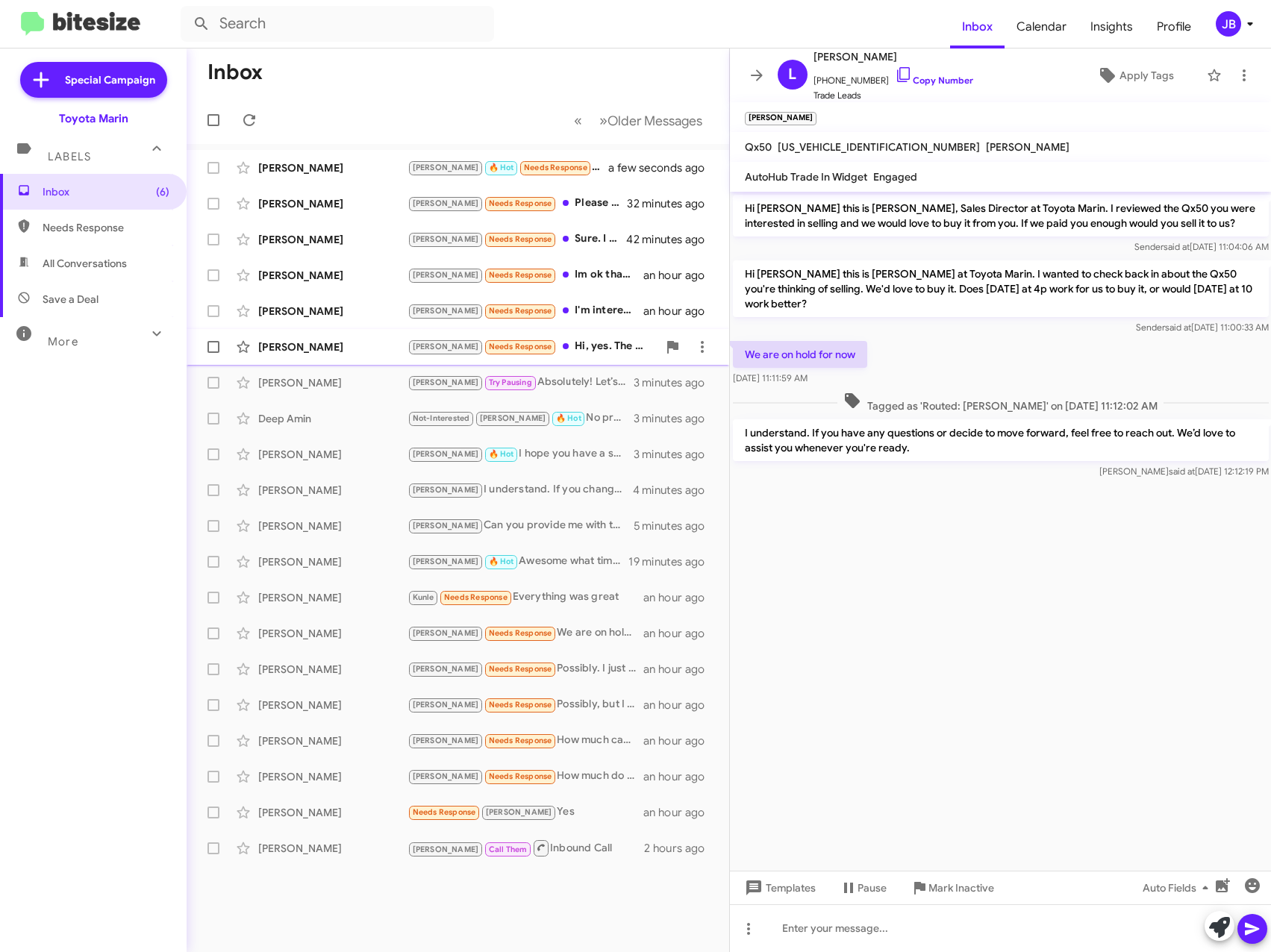
click at [307, 347] on div "[PERSON_NAME]" at bounding box center [332, 347] width 149 height 14
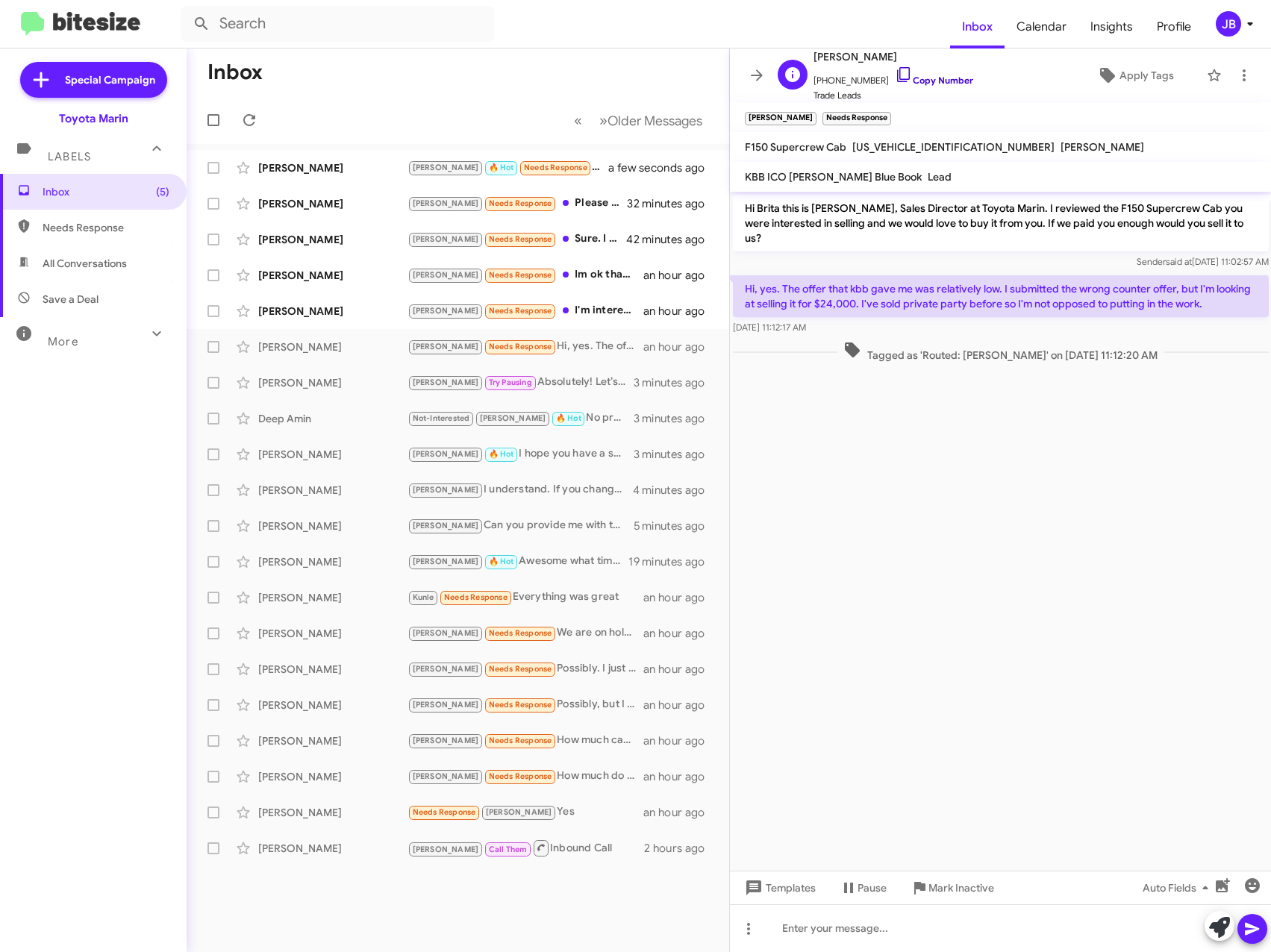
click at [895, 76] on icon at bounding box center [904, 74] width 18 height 18
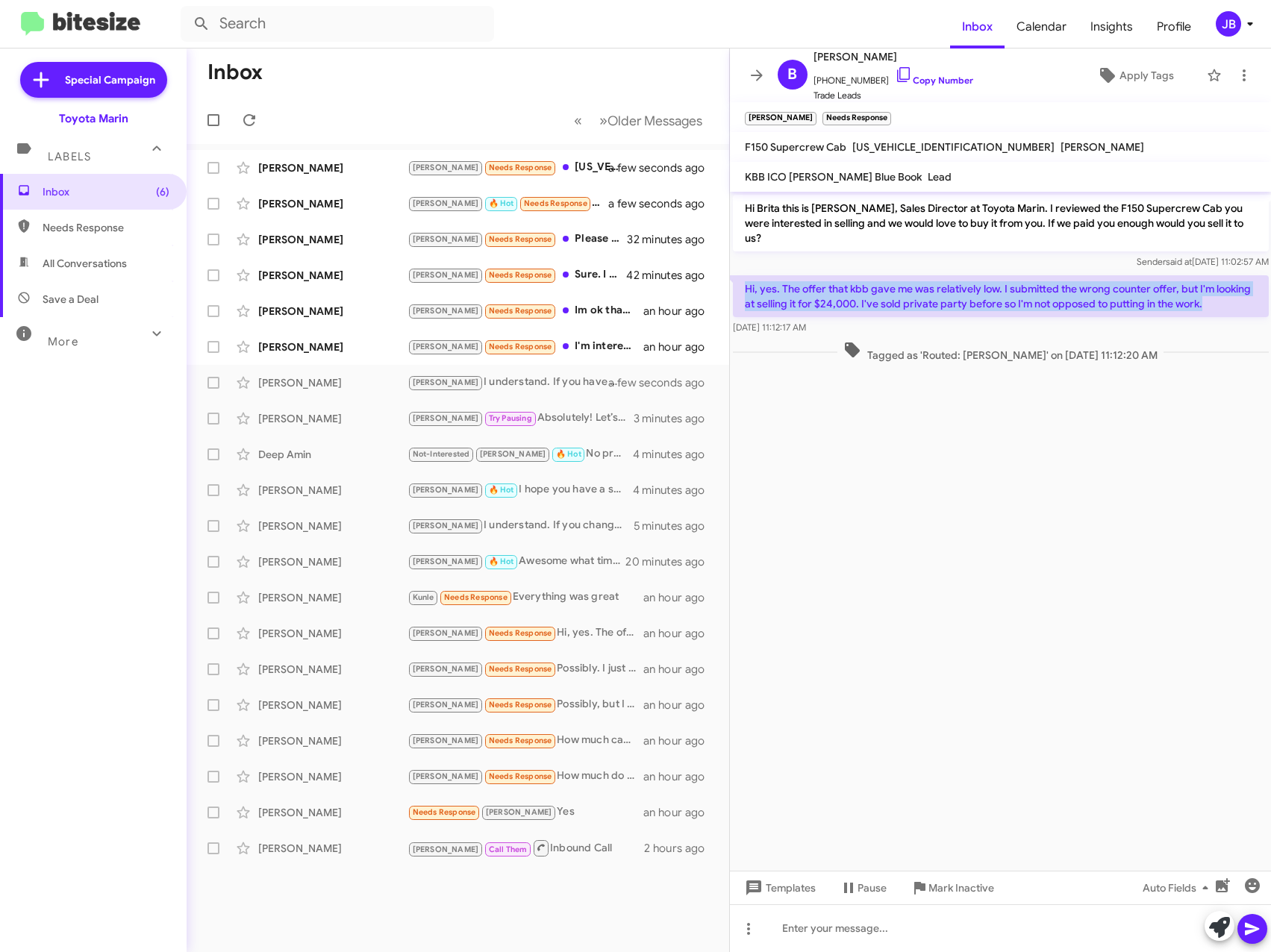
drag, startPoint x: 1212, startPoint y: 290, endPoint x: 746, endPoint y: 277, distance: 466.2
click at [746, 277] on p "Hi, yes. The offer that kbb gave me was relatively low. I submitted the wrong c…" at bounding box center [1000, 296] width 535 height 42
copy p "Hi, yes. The offer that kbb gave me was relatively low. I submitted the wrong c…"
click at [960, 290] on p "Hi, yes. The offer that kbb gave me was relatively low. I submitted the wrong c…" at bounding box center [1000, 296] width 535 height 42
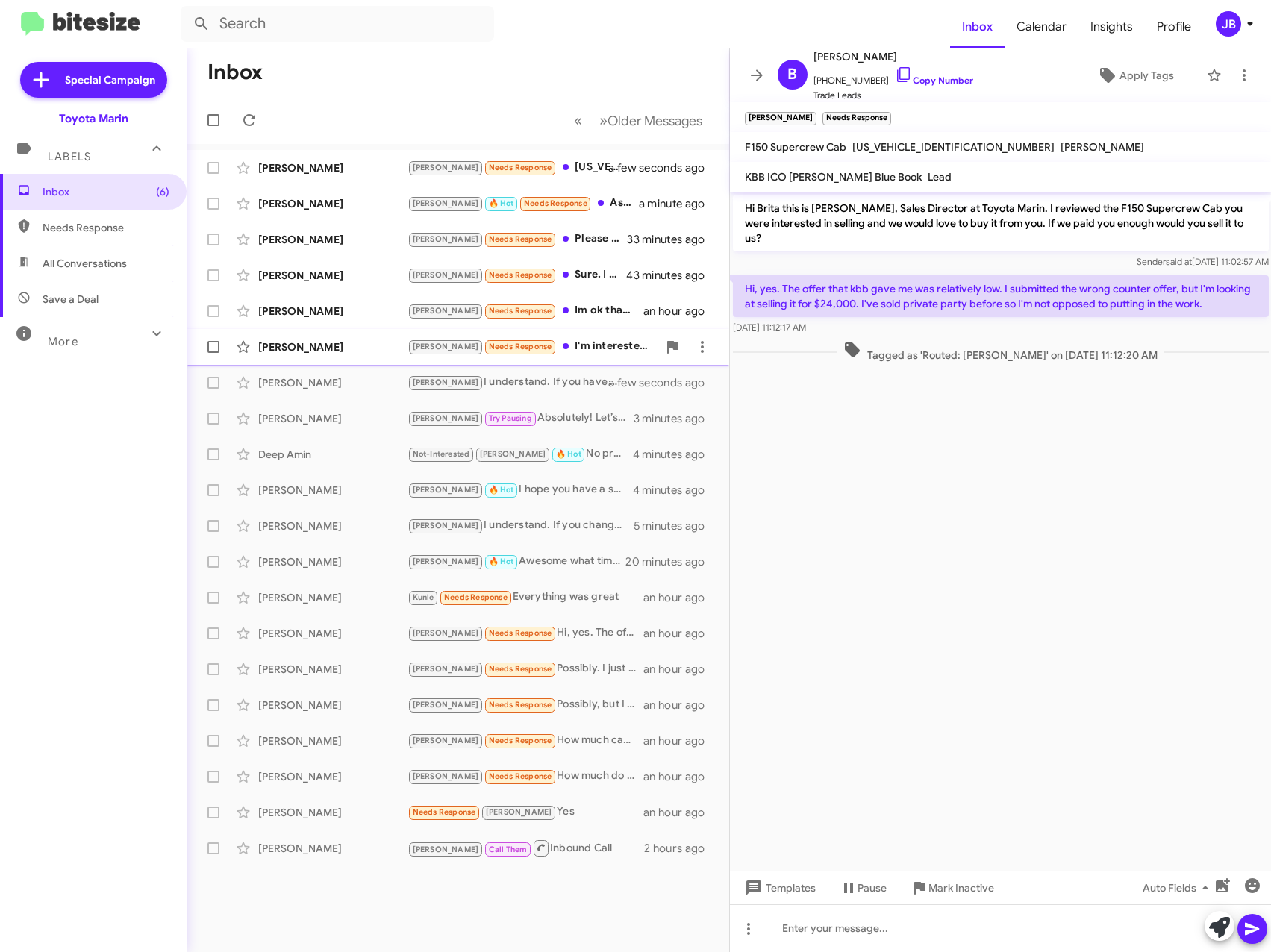
click at [311, 341] on div "[PERSON_NAME]" at bounding box center [332, 347] width 149 height 14
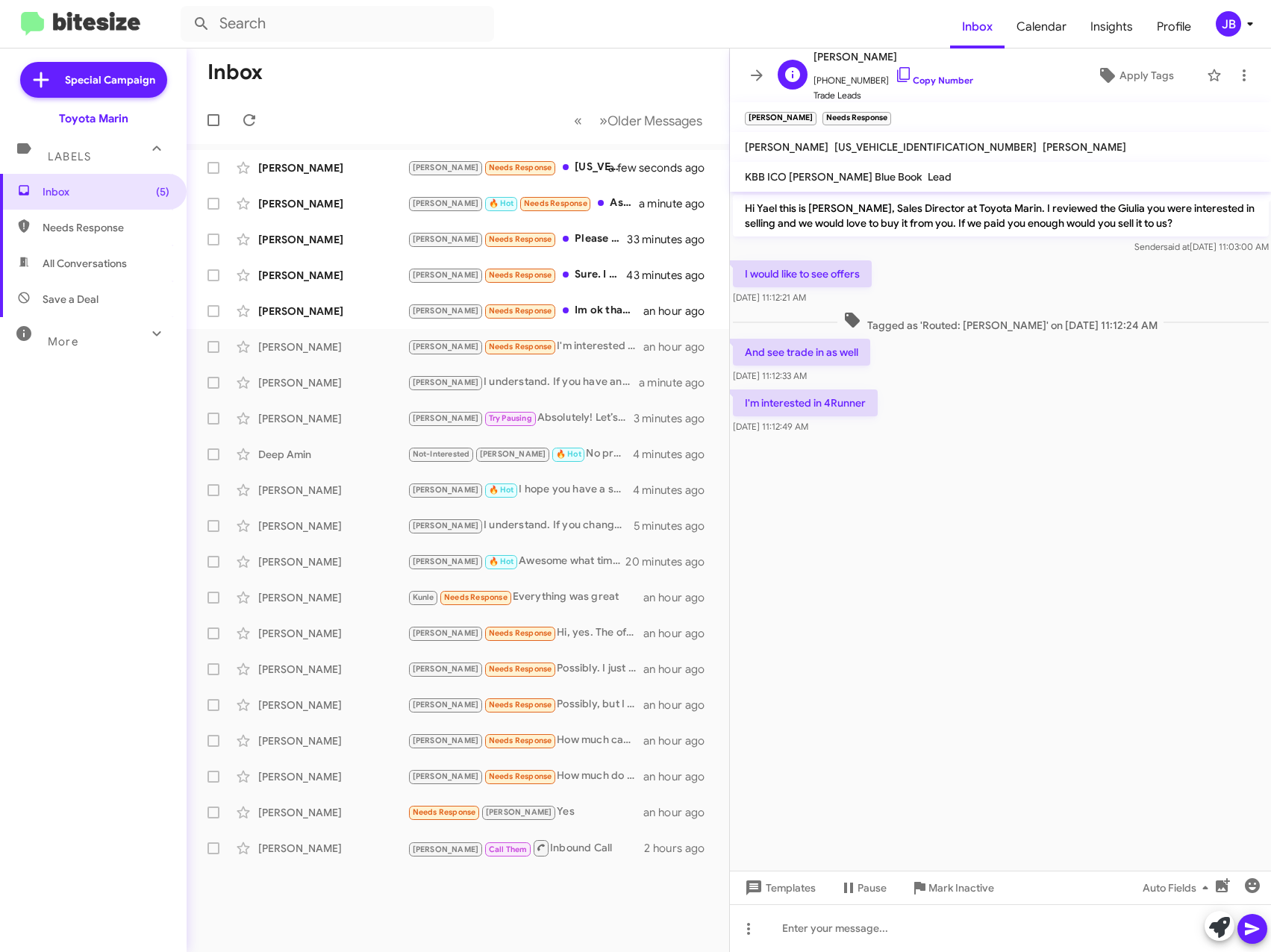
drag, startPoint x: 884, startPoint y: 68, endPoint x: 873, endPoint y: 69, distance: 11.0
click at [895, 69] on icon at bounding box center [904, 74] width 18 height 18
click at [321, 308] on div "[PERSON_NAME]" at bounding box center [332, 311] width 149 height 14
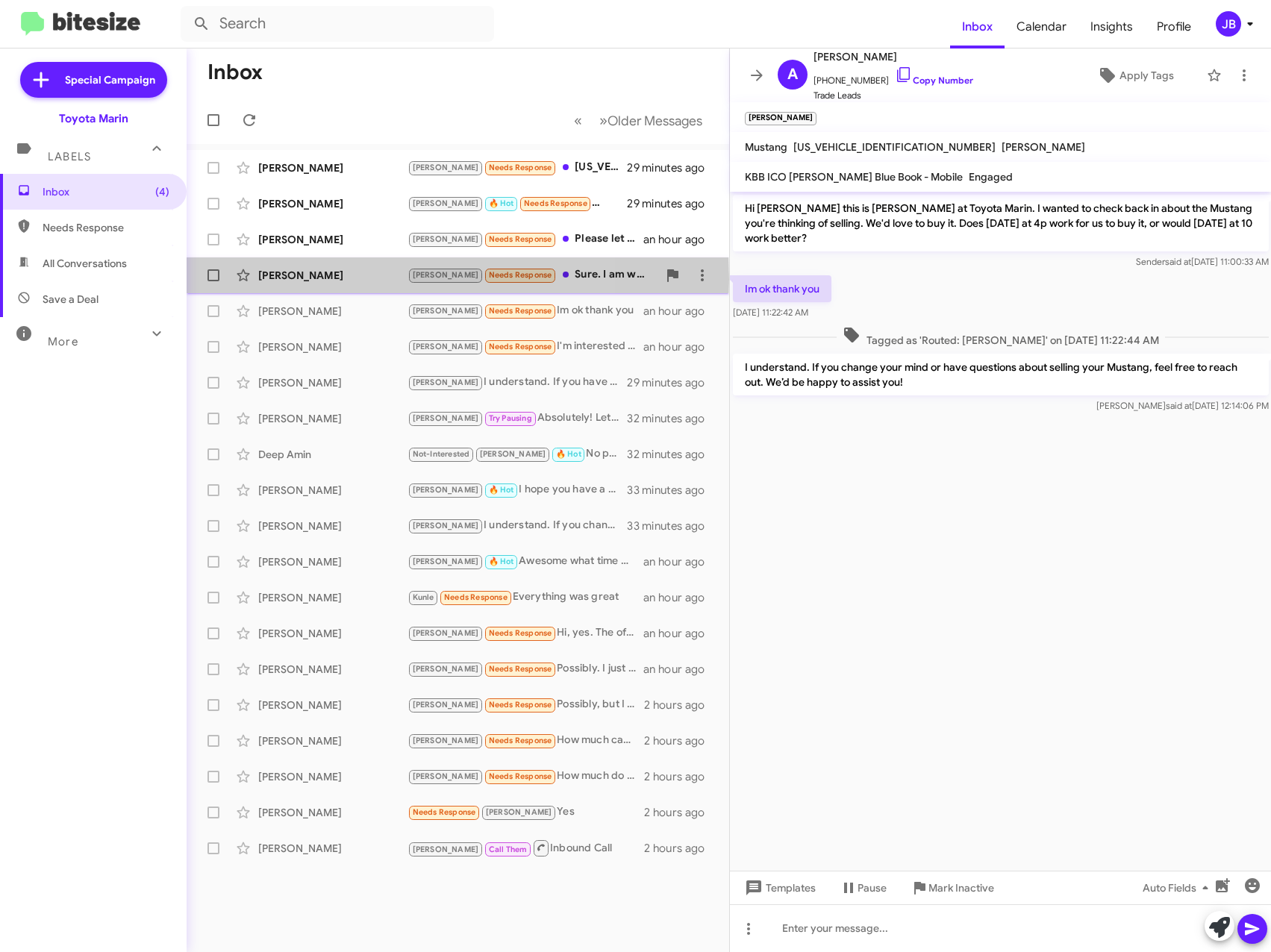
click at [293, 279] on div "[PERSON_NAME]" at bounding box center [332, 275] width 149 height 14
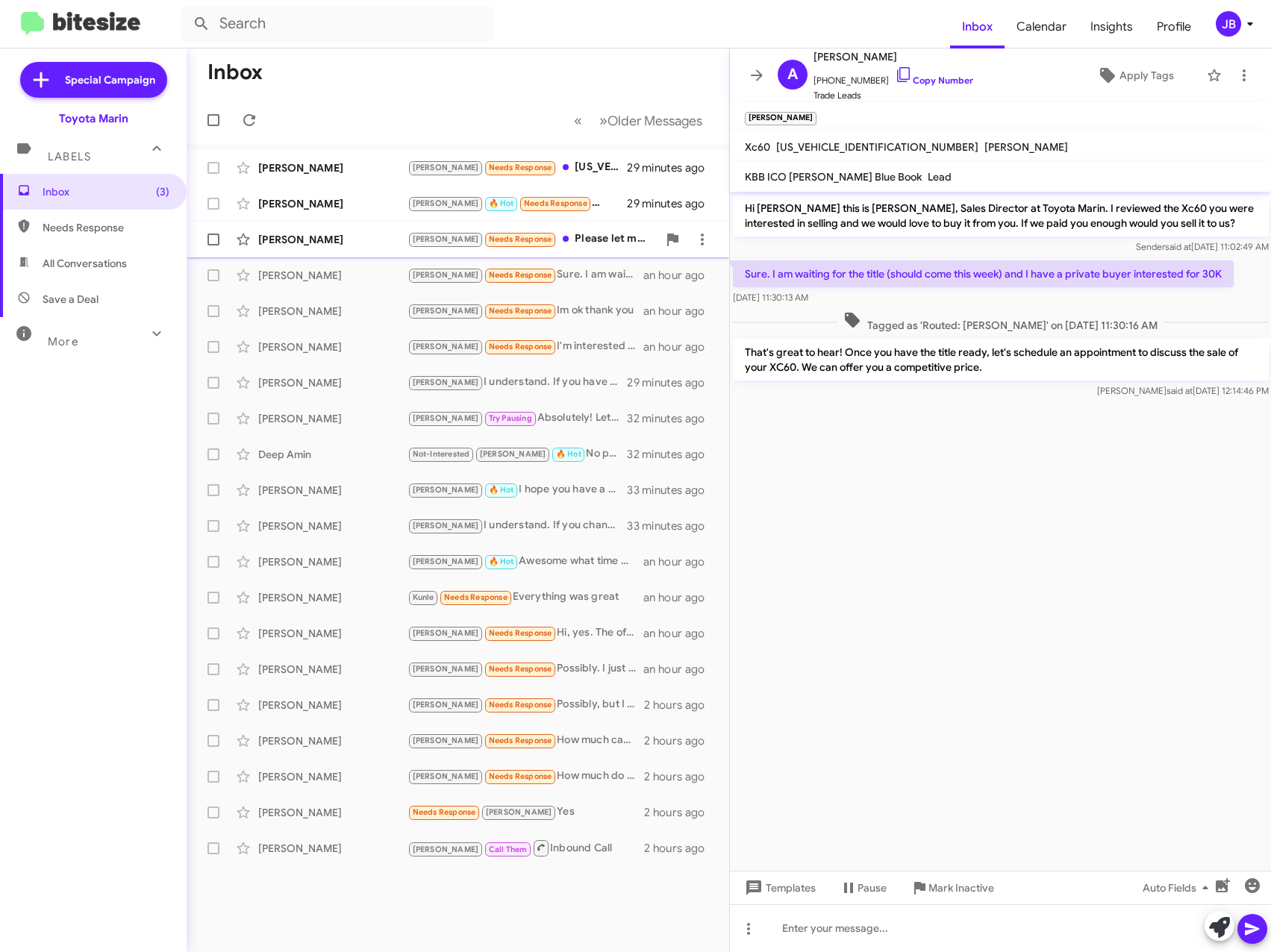
click at [341, 239] on div "[PERSON_NAME]" at bounding box center [332, 239] width 149 height 14
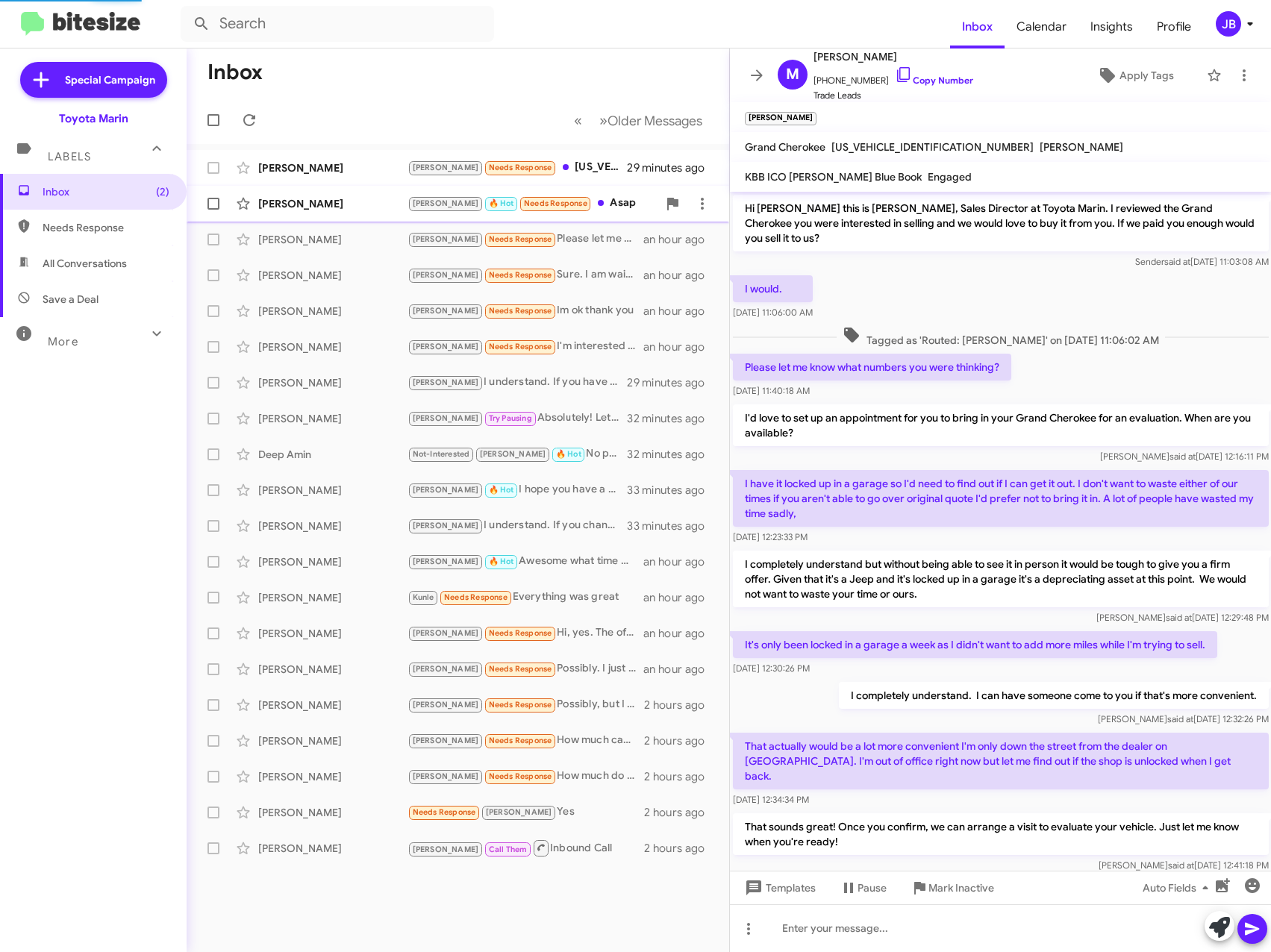
scroll to position [16, 0]
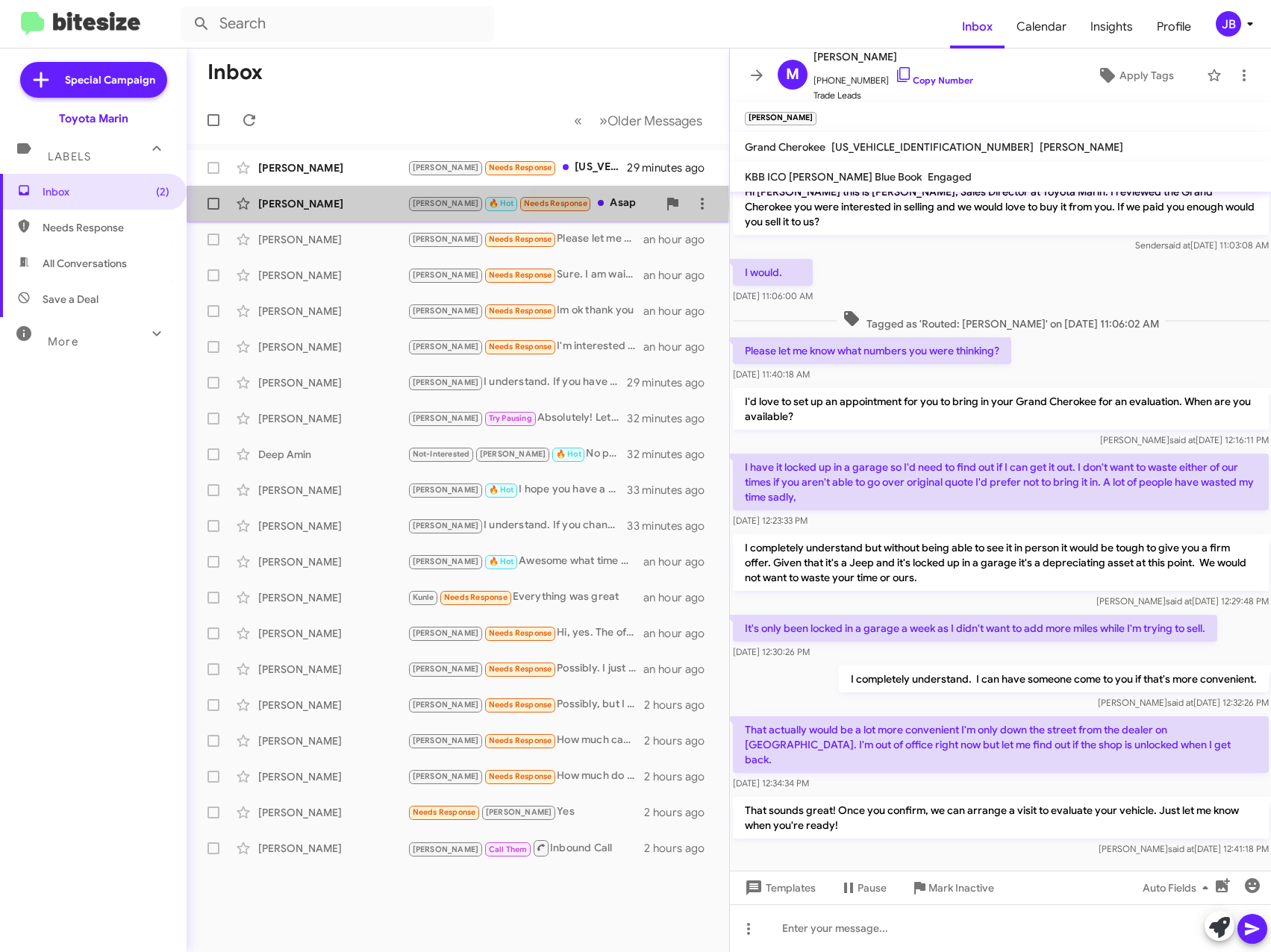
click at [345, 205] on div "[PERSON_NAME]" at bounding box center [332, 204] width 149 height 14
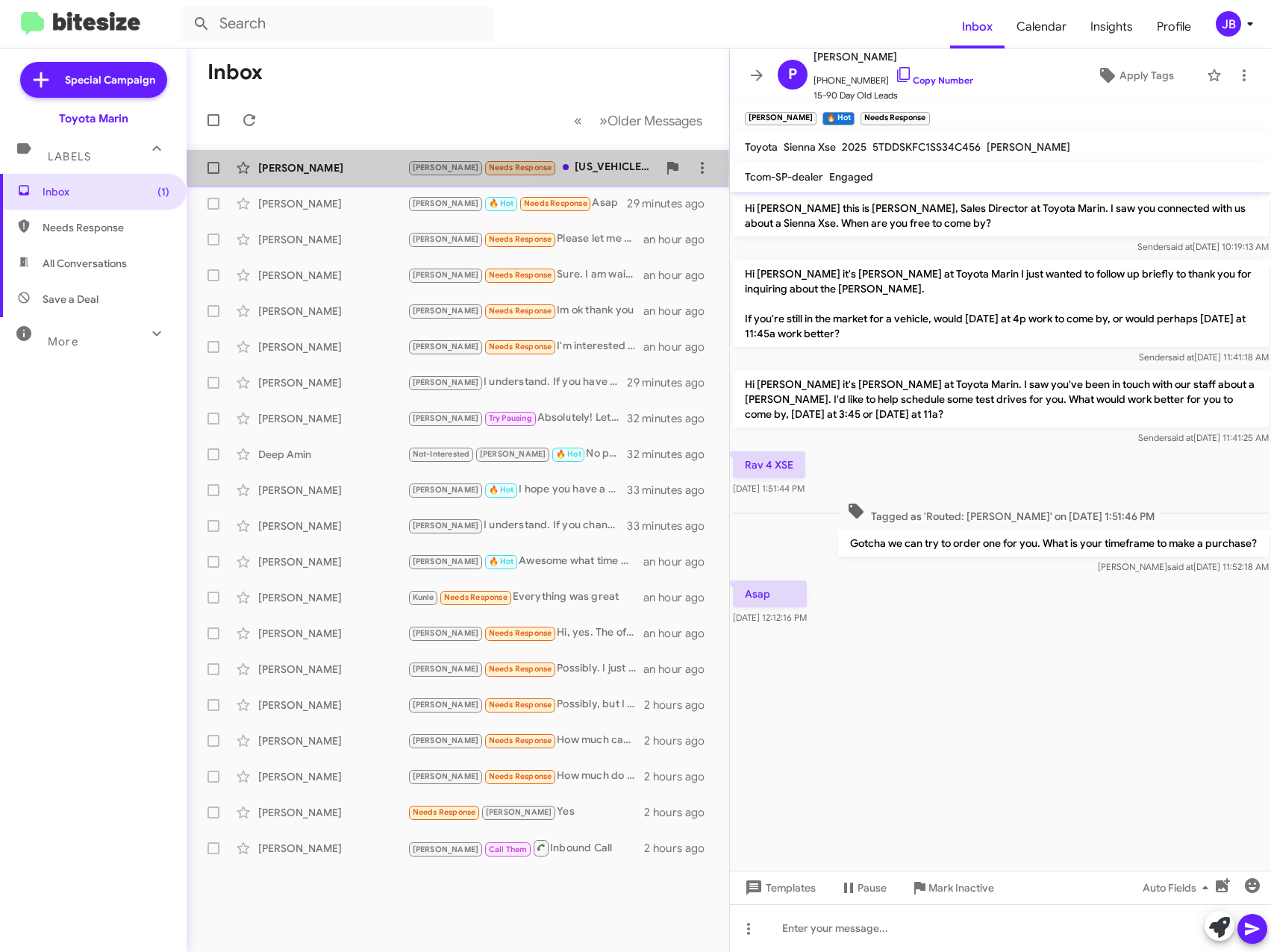
click at [346, 168] on div "[PERSON_NAME]" at bounding box center [332, 168] width 149 height 14
